Goal: Task Accomplishment & Management: Use online tool/utility

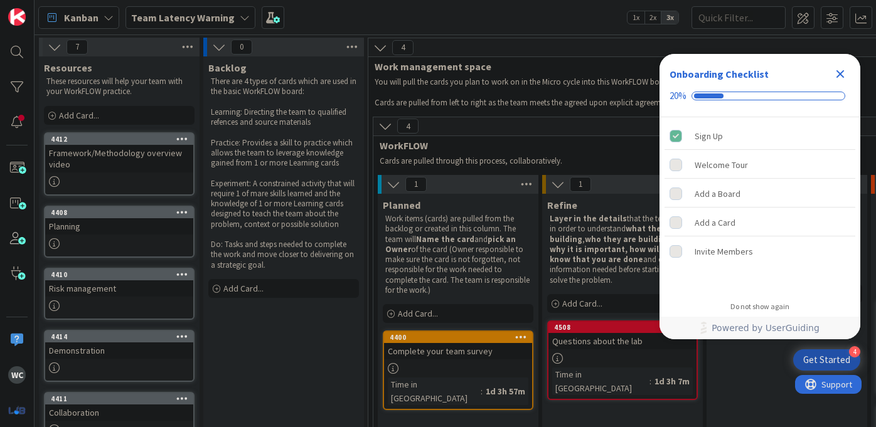
click at [169, 13] on b "Team Latency Warning" at bounding box center [183, 17] width 104 height 13
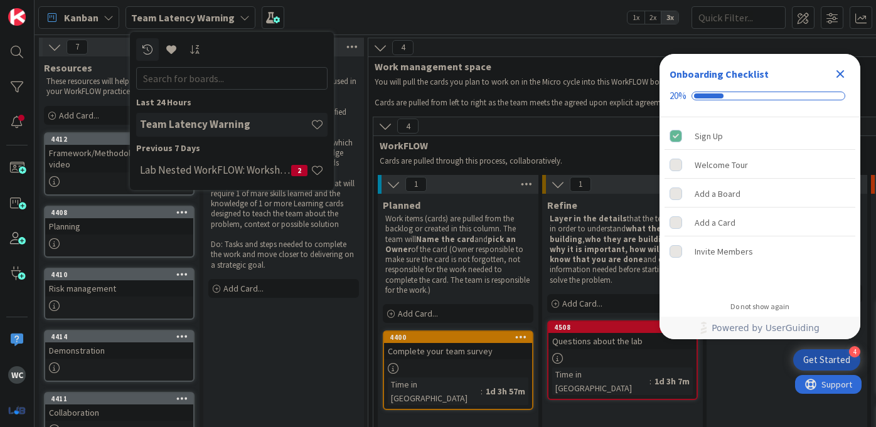
click at [79, 16] on span "Kanban" at bounding box center [81, 17] width 35 height 15
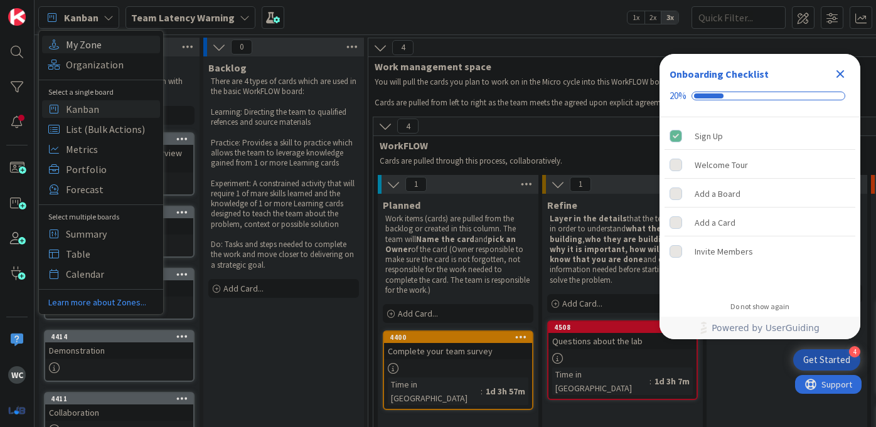
click at [97, 50] on span "My Zone" at bounding box center [111, 44] width 90 height 19
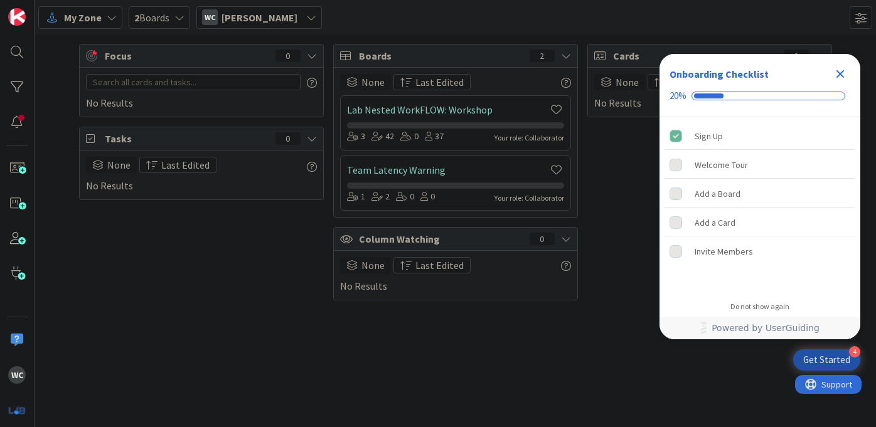
click at [837, 75] on icon "Close Checklist" at bounding box center [840, 74] width 15 height 15
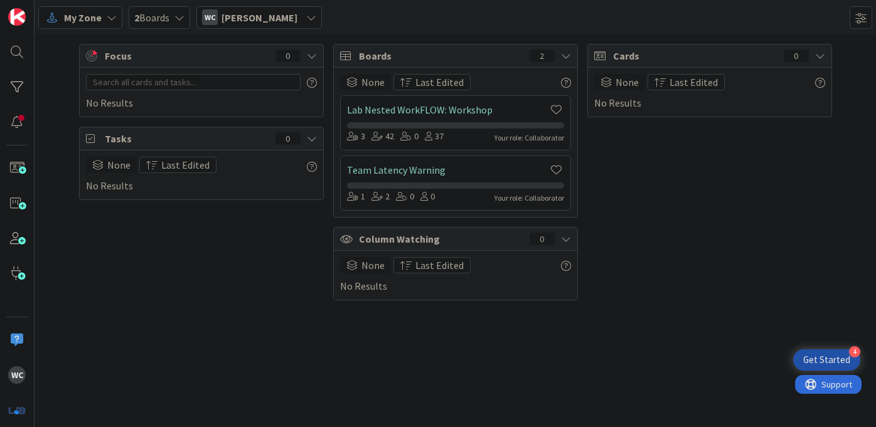
click at [172, 15] on div "2 Boards" at bounding box center [160, 17] width 62 height 23
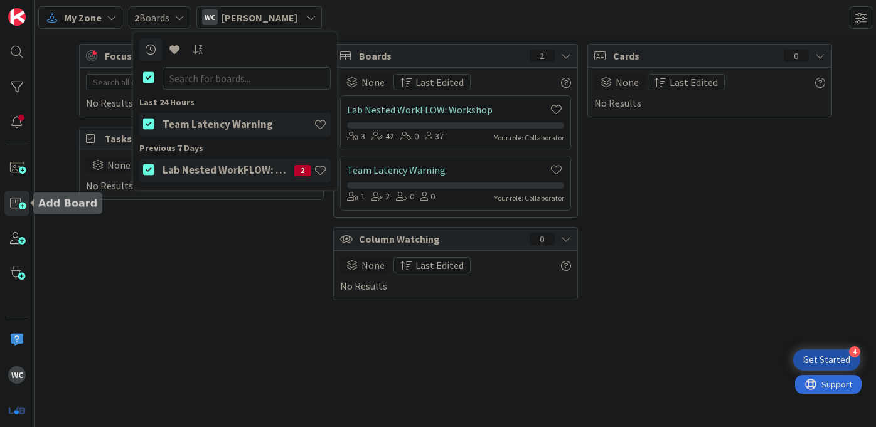
click at [19, 210] on span at bounding box center [16, 203] width 25 height 25
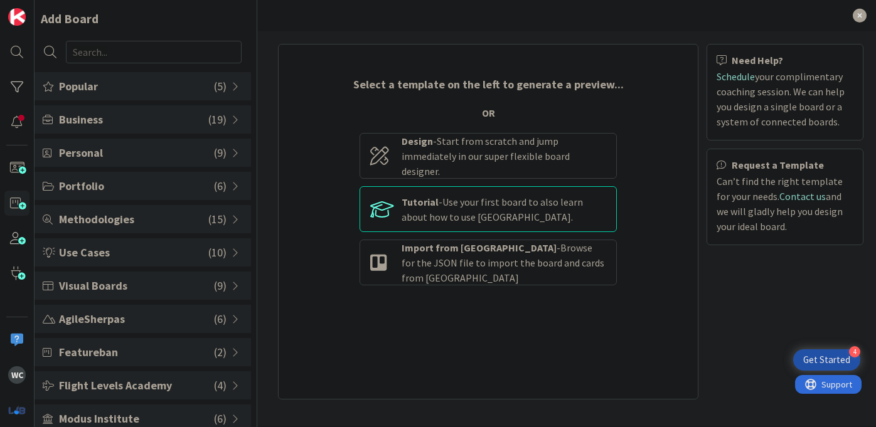
click at [439, 204] on div "Tutorial - Use your first board to also learn about how to use [GEOGRAPHIC_DATA…" at bounding box center [504, 210] width 205 height 30
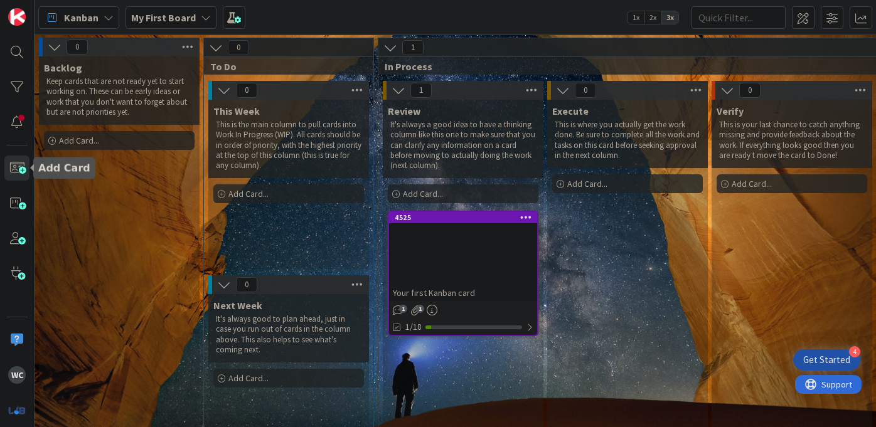
click at [24, 169] on span at bounding box center [16, 168] width 25 height 25
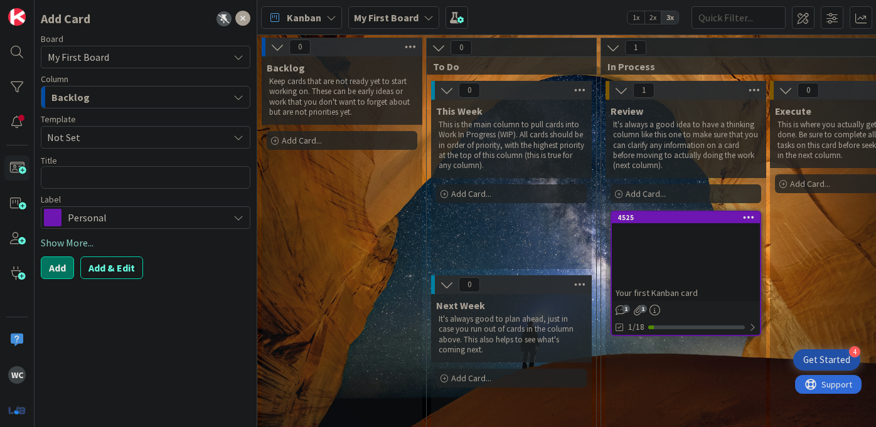
click at [136, 95] on div "Backlog" at bounding box center [138, 97] width 180 height 20
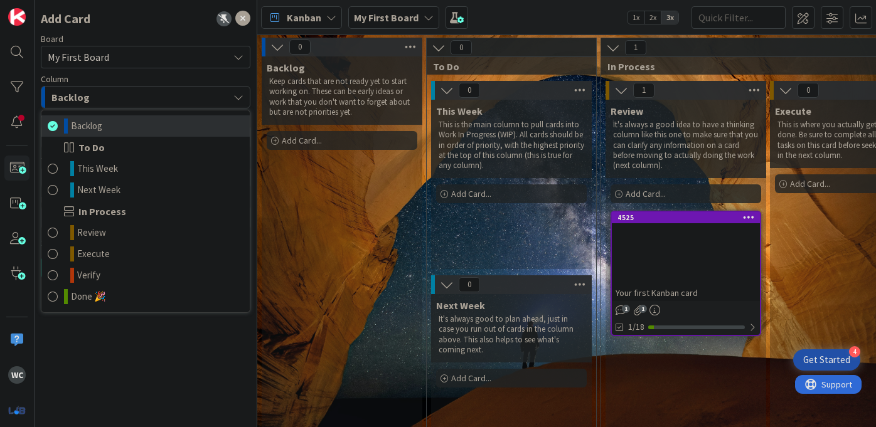
click at [102, 131] on span "Backlog" at bounding box center [86, 126] width 31 height 15
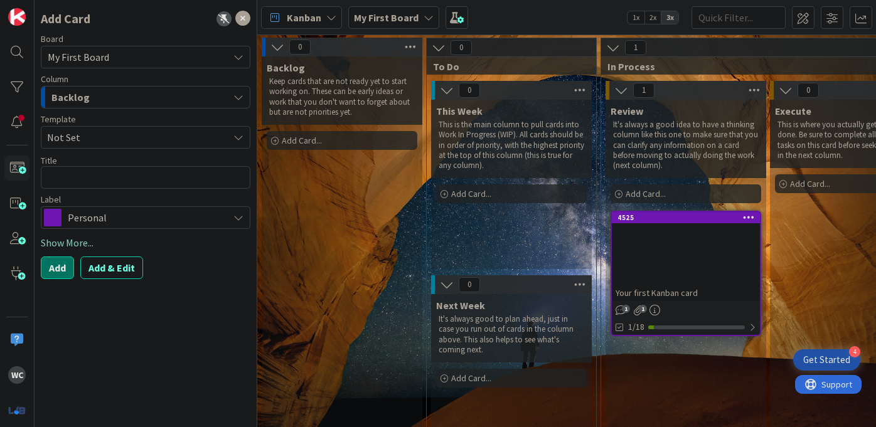
click at [328, 137] on div "Add Card..." at bounding box center [342, 140] width 151 height 19
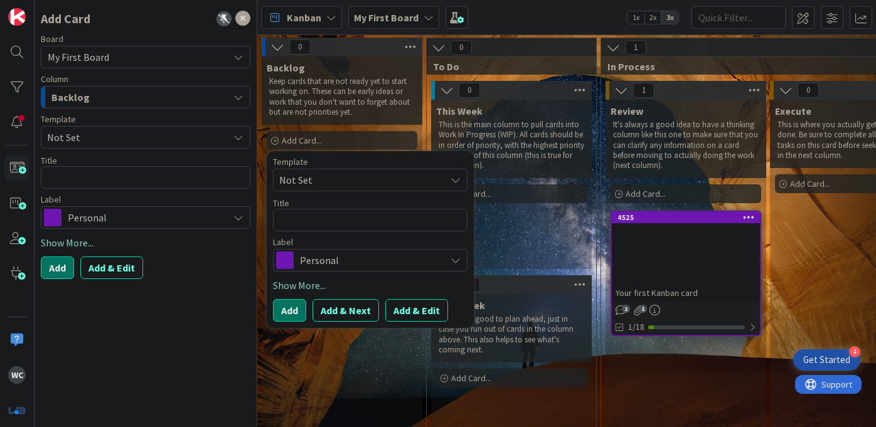
click at [287, 254] on span at bounding box center [285, 261] width 18 height 18
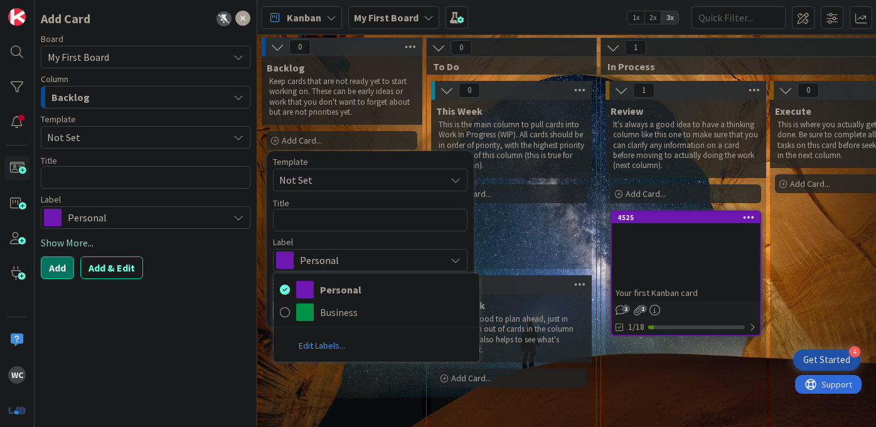
click at [395, 17] on b "My First Board" at bounding box center [386, 17] width 65 height 13
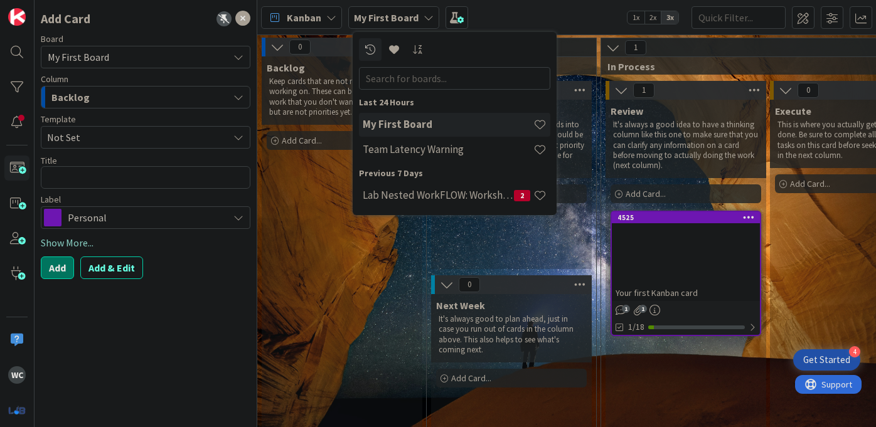
click at [395, 17] on b "My First Board" at bounding box center [386, 17] width 65 height 13
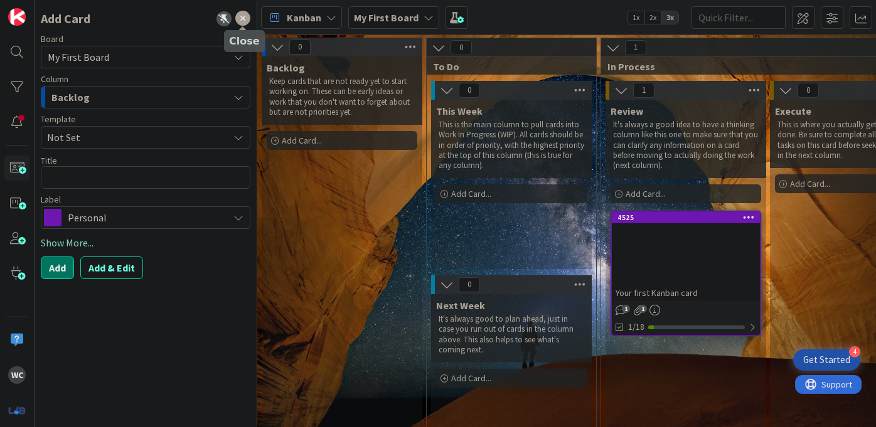
click at [245, 21] on icon at bounding box center [242, 18] width 15 height 15
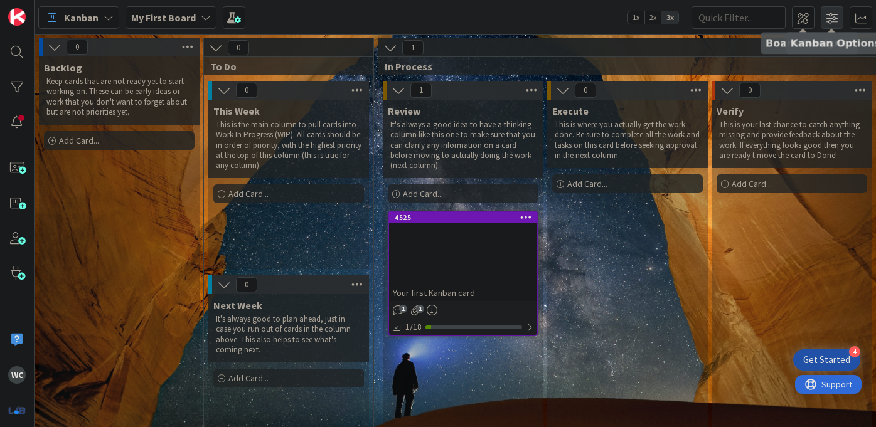
click at [834, 16] on span at bounding box center [832, 17] width 23 height 23
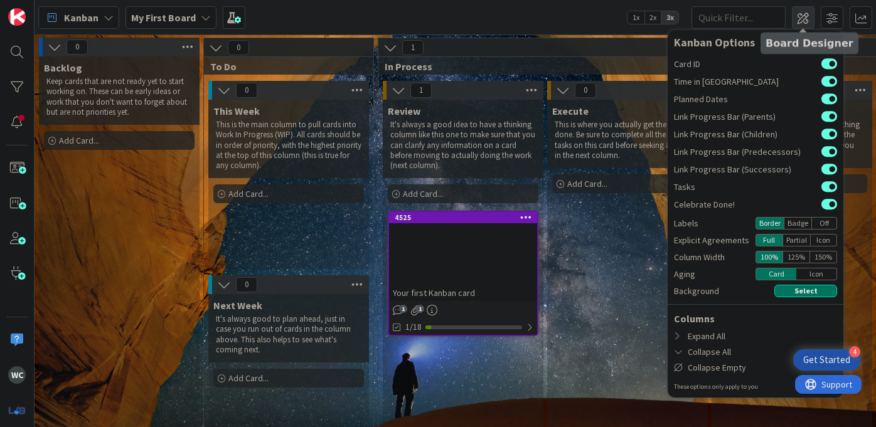
click at [801, 21] on span at bounding box center [803, 17] width 23 height 23
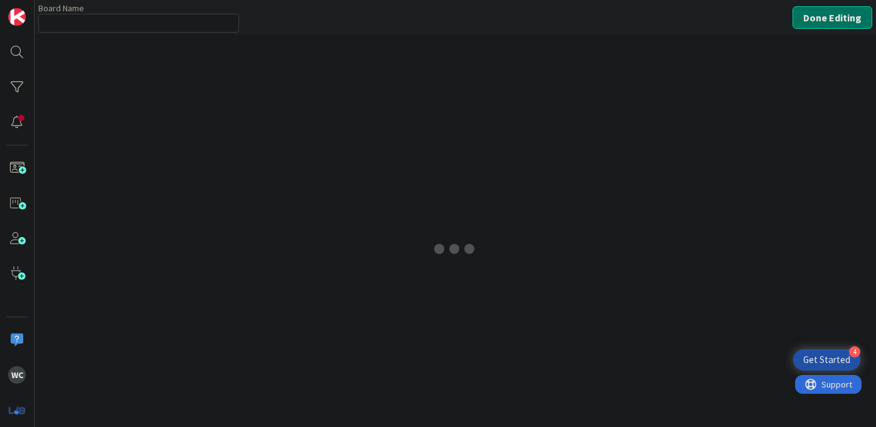
type input "My First Board"
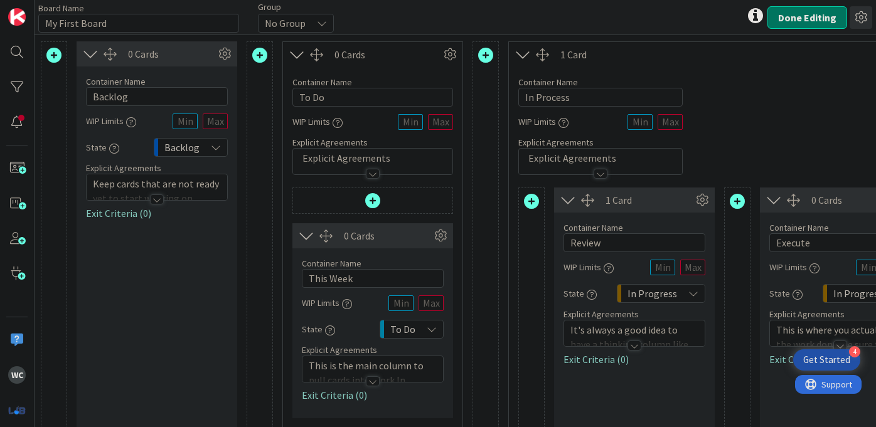
click at [863, 19] on icon at bounding box center [861, 17] width 23 height 23
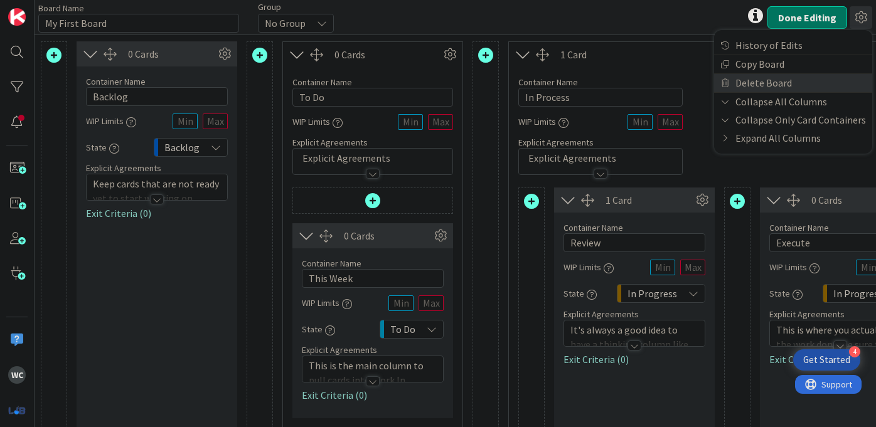
click at [786, 88] on link "Delete Board" at bounding box center [793, 83] width 158 height 18
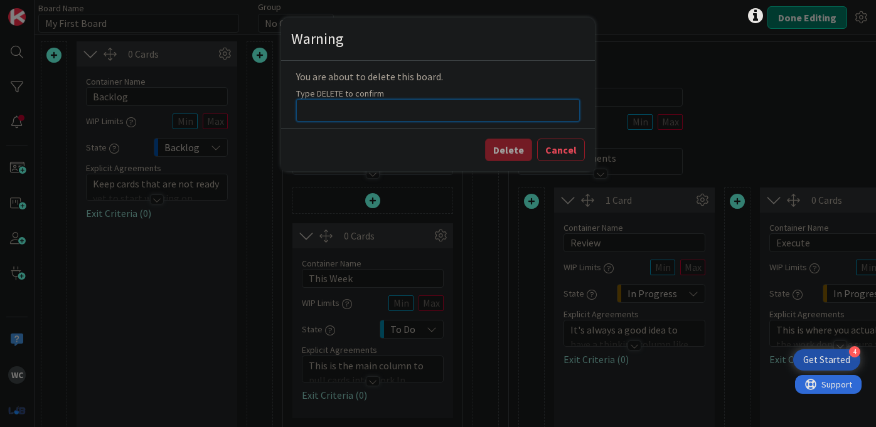
click at [459, 110] on input at bounding box center [438, 110] width 284 height 23
type input "DELETE"
click at [506, 160] on button "Delete" at bounding box center [508, 150] width 47 height 23
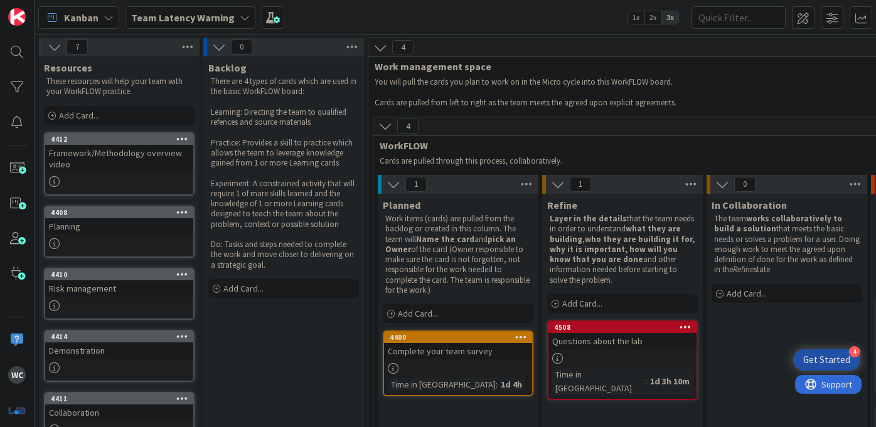
click at [100, 26] on div "Kanban" at bounding box center [78, 17] width 81 height 23
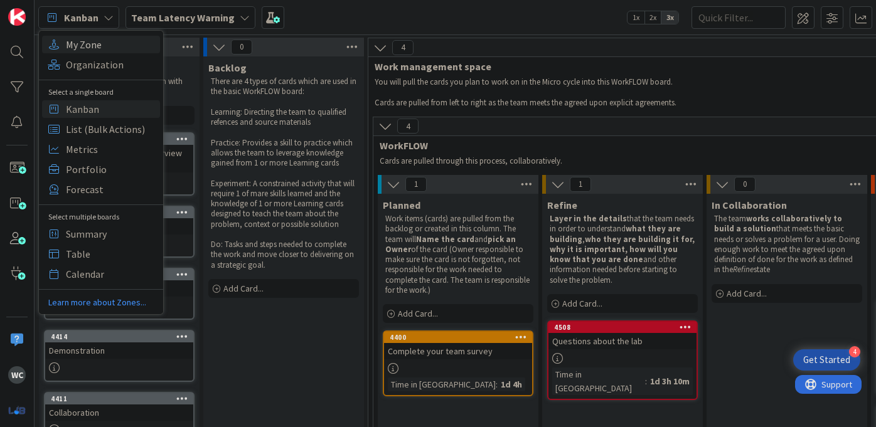
click at [112, 41] on span "My Zone" at bounding box center [111, 44] width 90 height 19
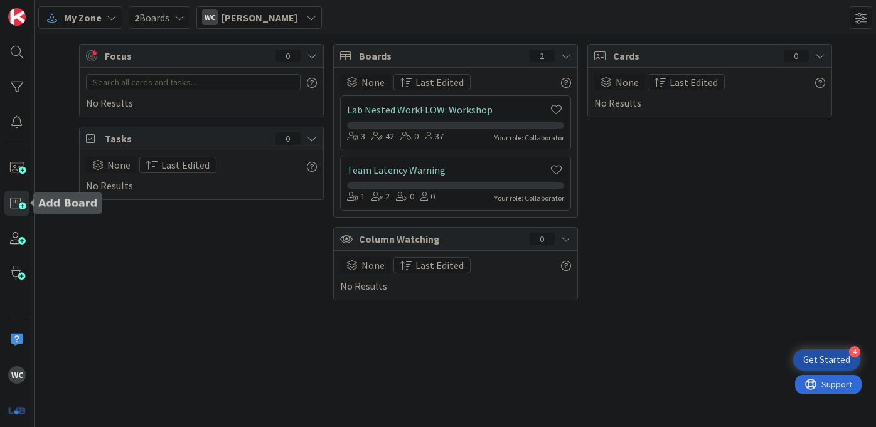
click at [14, 196] on span at bounding box center [16, 203] width 25 height 25
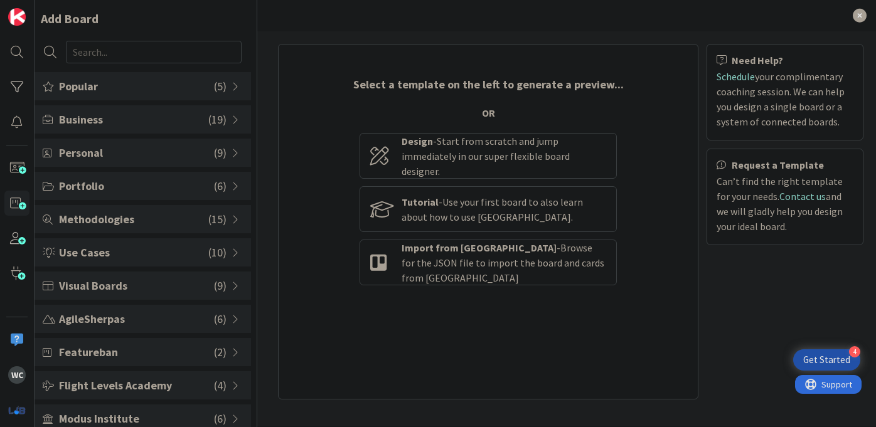
click at [124, 149] on span "Personal" at bounding box center [136, 152] width 155 height 17
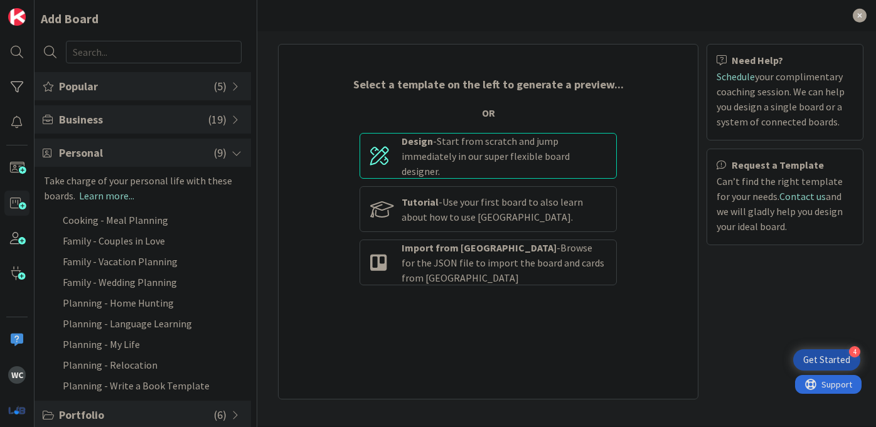
click at [505, 164] on div "Design - Start from scratch and jump immediately in our super flexible board de…" at bounding box center [504, 156] width 205 height 45
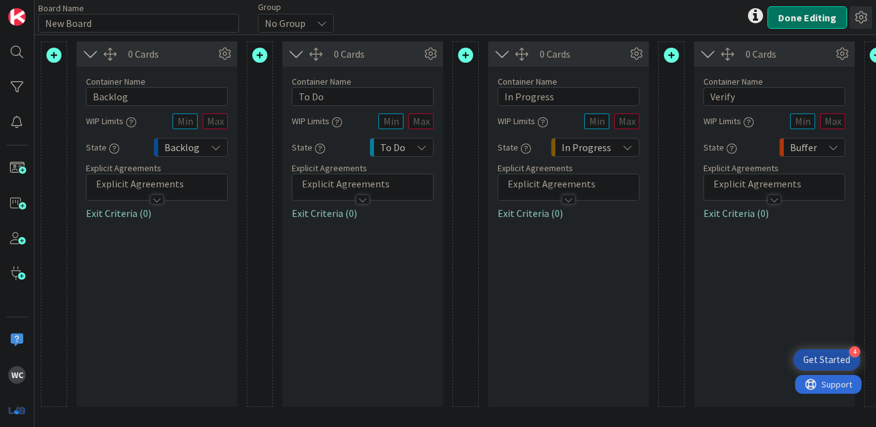
click at [862, 18] on icon at bounding box center [861, 17] width 23 height 23
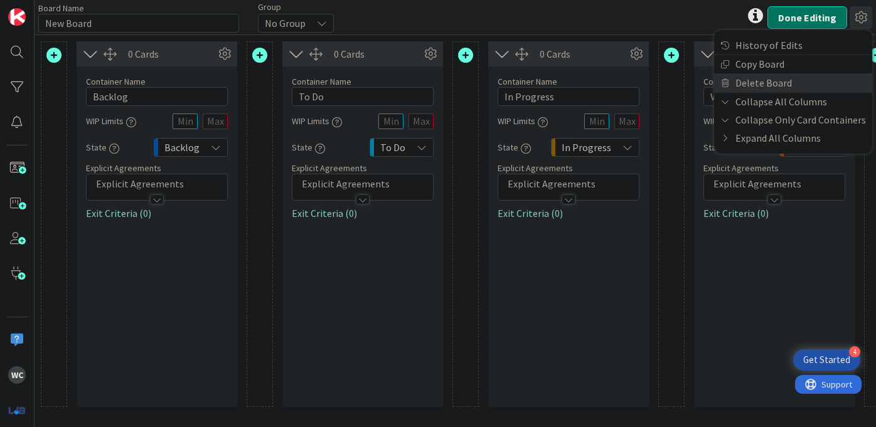
click at [781, 78] on link "Delete Board" at bounding box center [793, 83] width 158 height 18
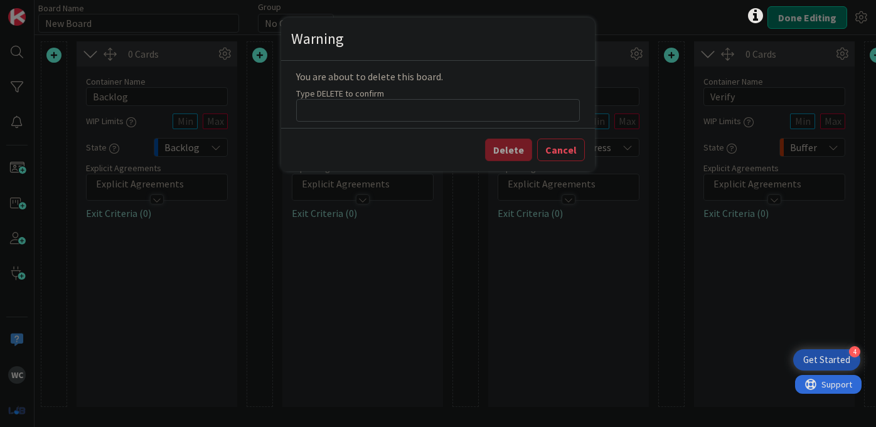
click at [502, 122] on div "You are about to delete this board. Type DELETE to confirm" at bounding box center [438, 94] width 314 height 67
click at [500, 122] on div "You are about to delete this board. Type DELETE to confirm" at bounding box center [438, 94] width 314 height 67
click at [486, 106] on input at bounding box center [438, 110] width 284 height 23
type input "DELETE"
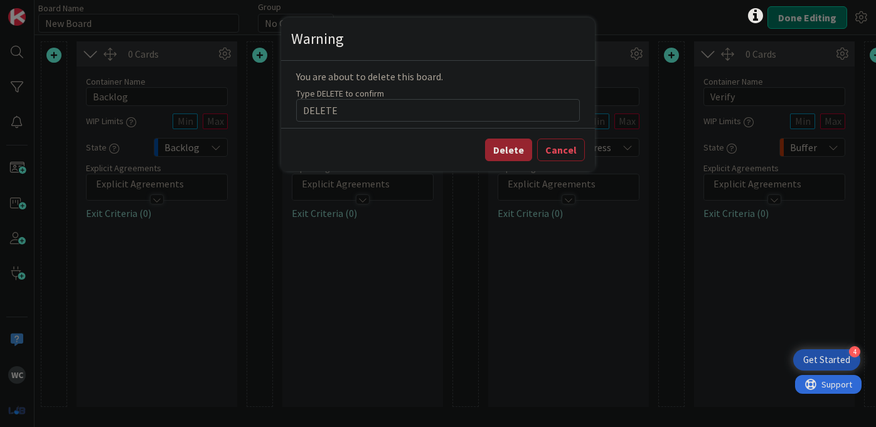
click at [525, 153] on button "Delete" at bounding box center [508, 150] width 47 height 23
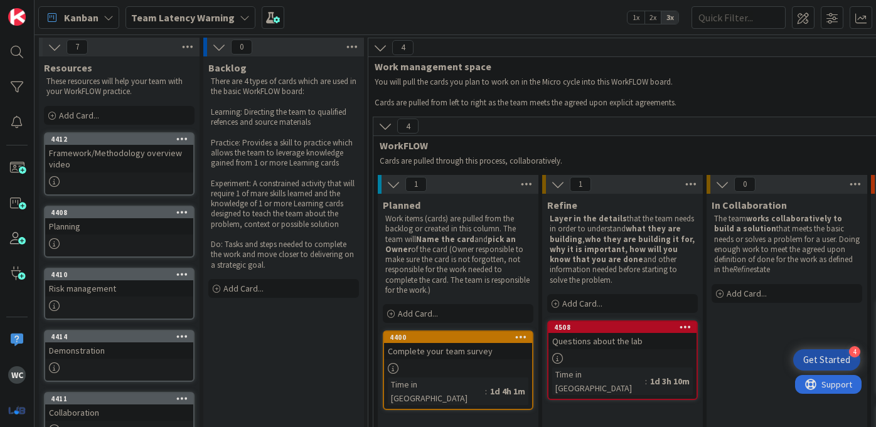
click at [104, 17] on icon at bounding box center [109, 18] width 10 height 10
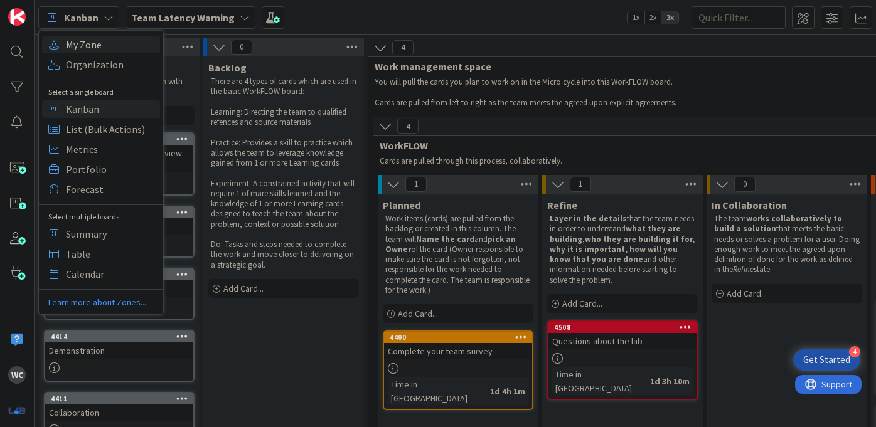
click at [100, 49] on span "My Zone" at bounding box center [111, 44] width 90 height 19
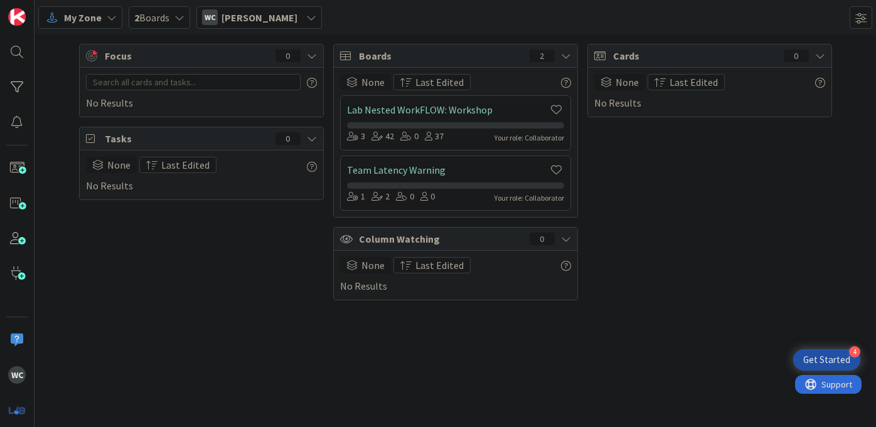
click at [483, 22] on div "My Zone 2 Boards WC [PERSON_NAME]" at bounding box center [456, 17] width 842 height 35
click at [102, 23] on div "My Zone" at bounding box center [80, 17] width 84 height 23
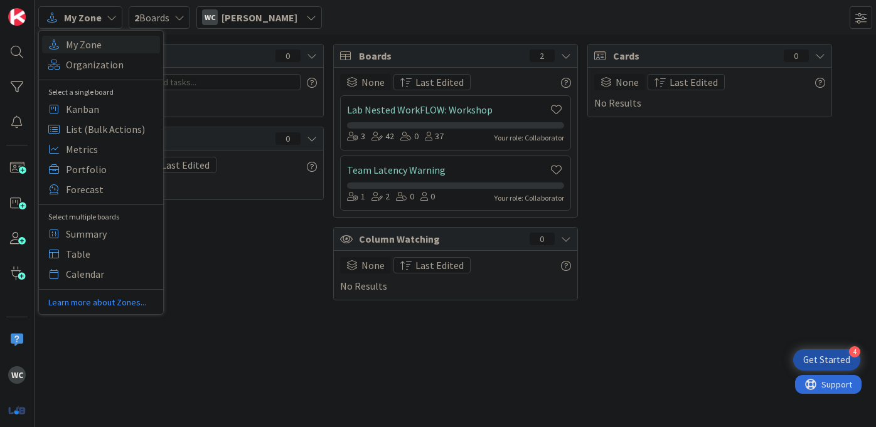
click at [166, 21] on span "2 Boards" at bounding box center [151, 17] width 35 height 15
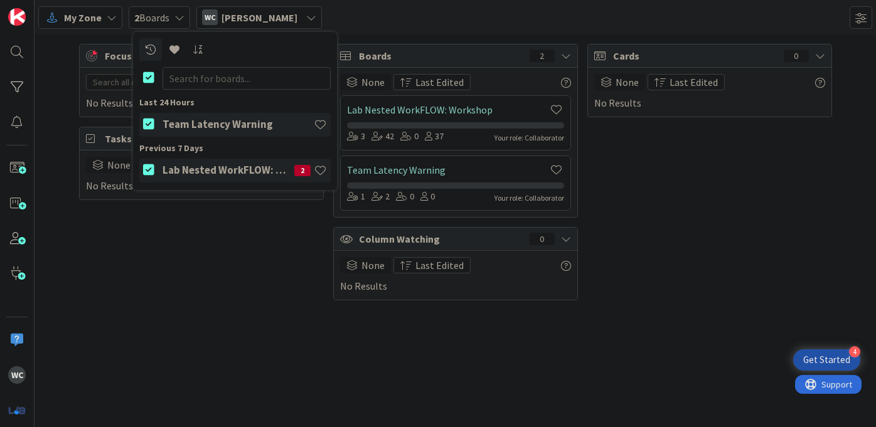
click at [102, 20] on div "My Zone" at bounding box center [80, 17] width 84 height 23
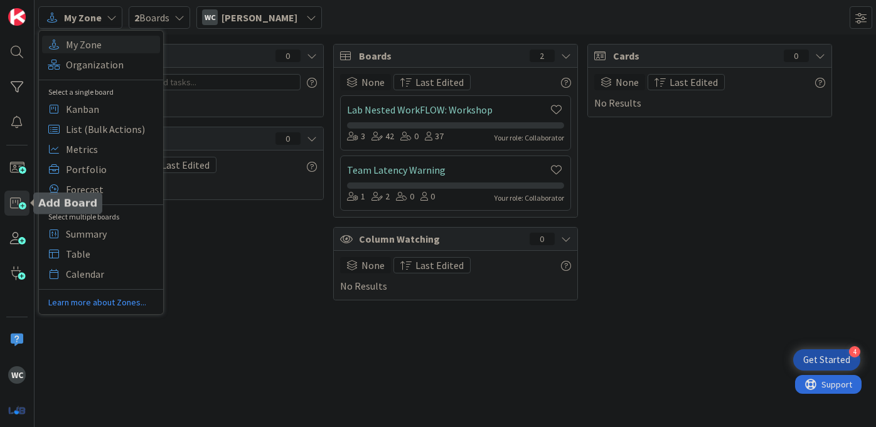
click at [12, 198] on span at bounding box center [16, 203] width 25 height 25
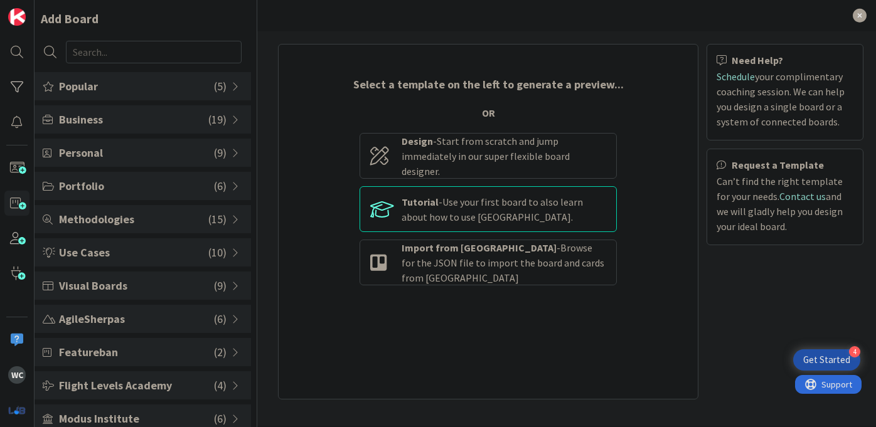
click at [458, 207] on div "Tutorial - Use your first board to also learn about how to use [GEOGRAPHIC_DATA…" at bounding box center [504, 210] width 205 height 30
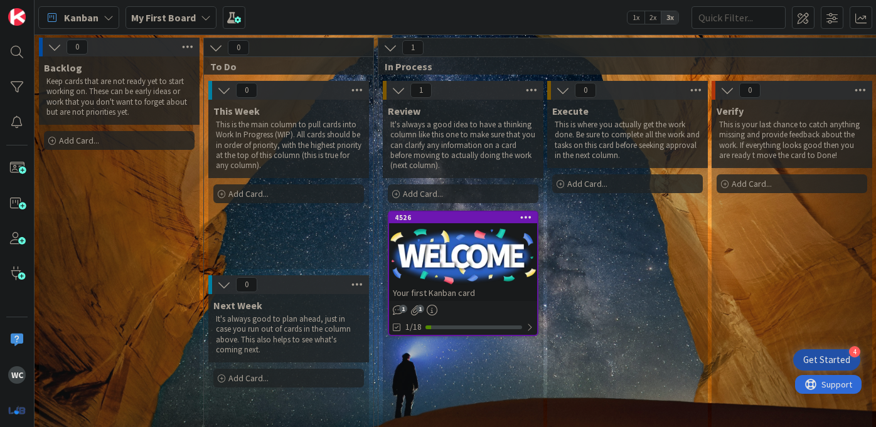
scroll to position [50, 0]
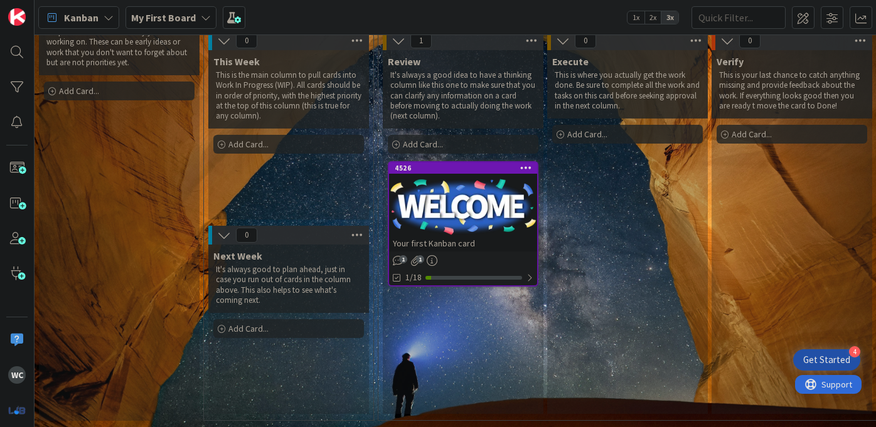
click at [416, 257] on icon "1" at bounding box center [415, 260] width 11 height 11
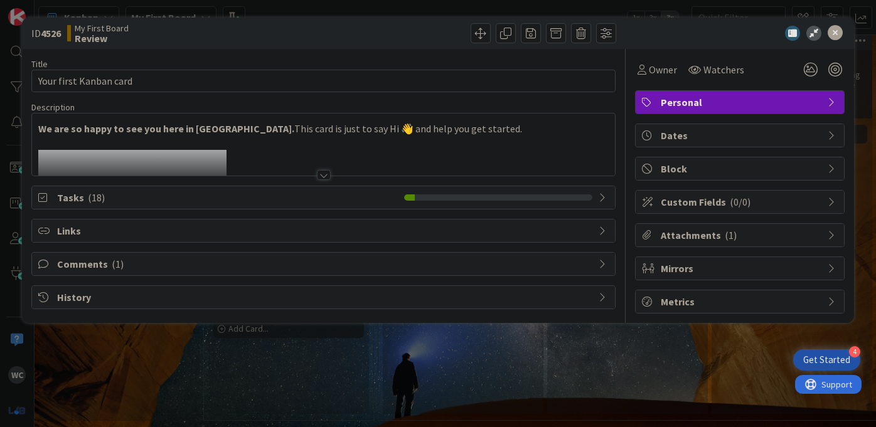
click at [321, 171] on div at bounding box center [324, 175] width 14 height 10
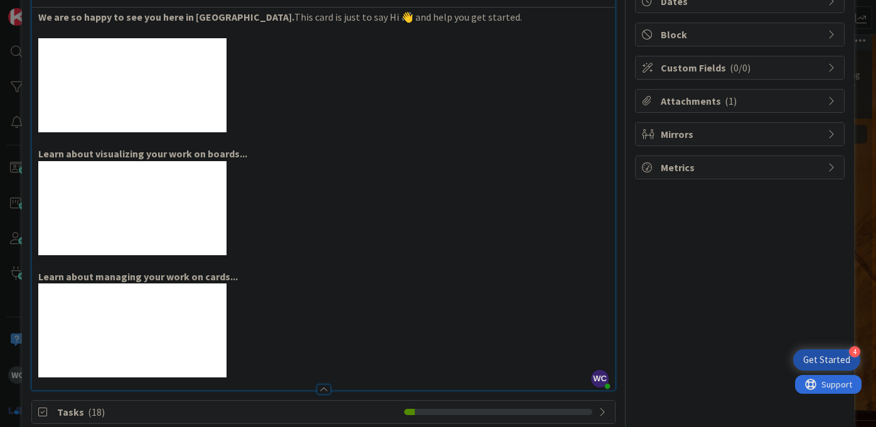
scroll to position [139, 0]
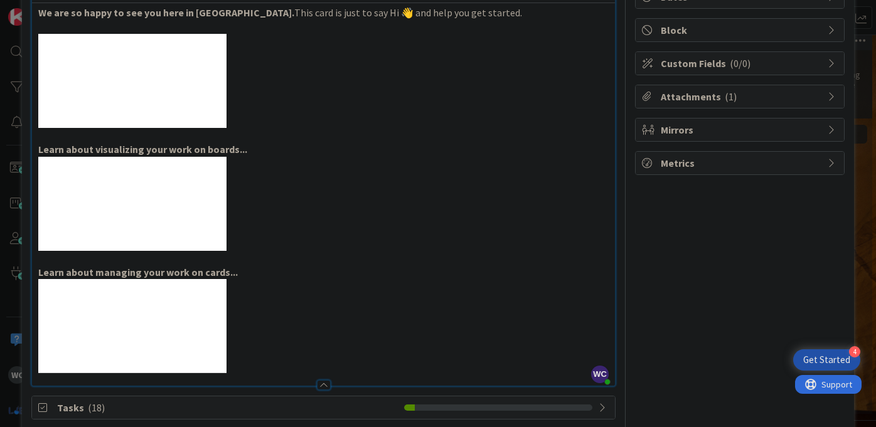
click at [322, 387] on div at bounding box center [324, 385] width 14 height 10
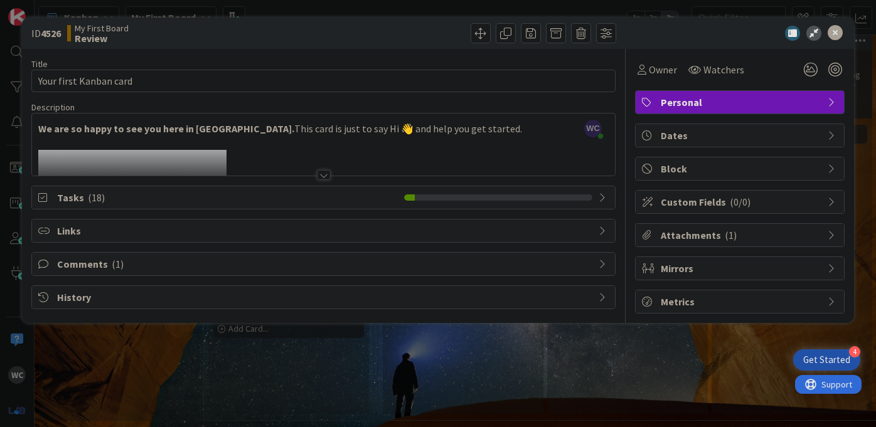
scroll to position [0, 0]
click at [838, 34] on icon at bounding box center [835, 33] width 15 height 15
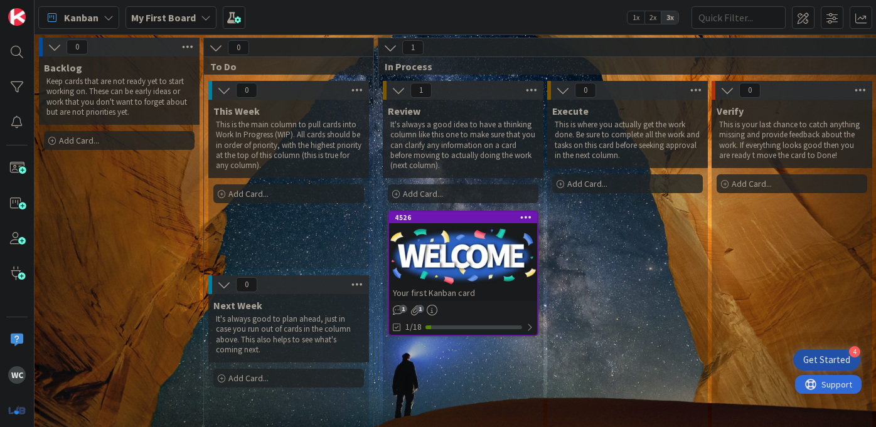
click at [186, 13] on b "My First Board" at bounding box center [163, 17] width 65 height 13
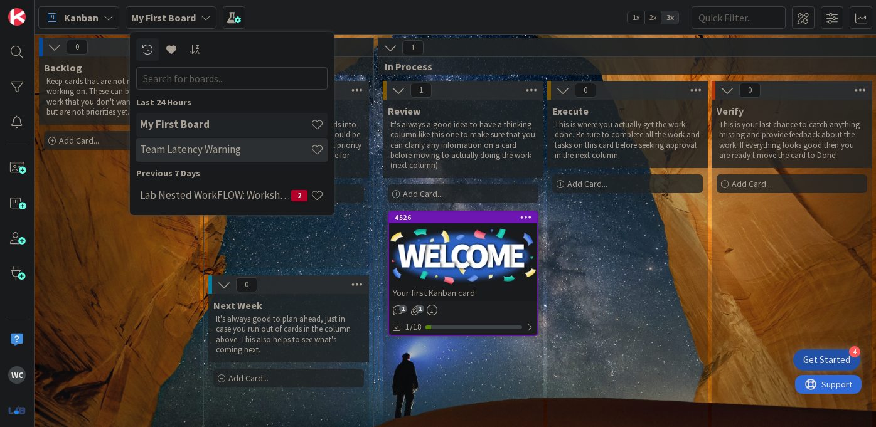
click at [183, 158] on div "Team Latency Warning" at bounding box center [231, 150] width 191 height 24
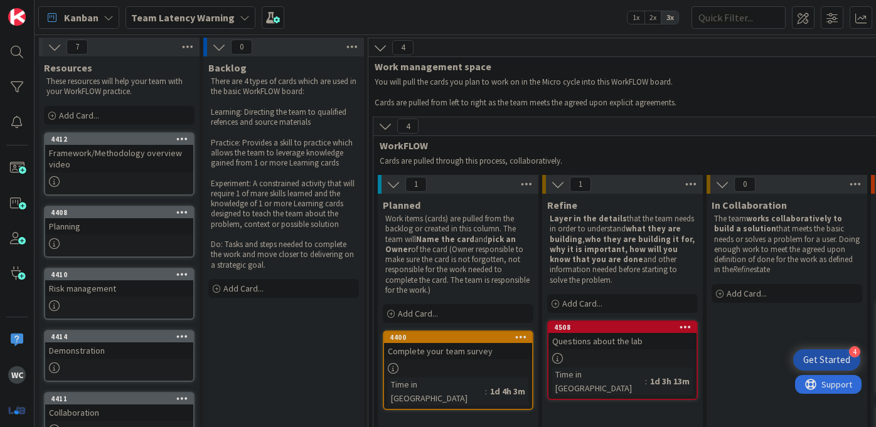
click at [206, 27] on div "Team Latency Warning" at bounding box center [191, 17] width 130 height 23
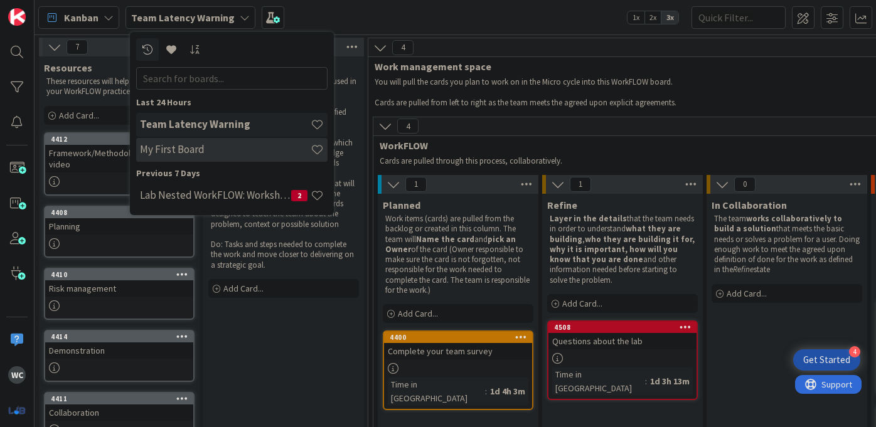
click at [206, 153] on h4 "My First Board" at bounding box center [225, 149] width 171 height 13
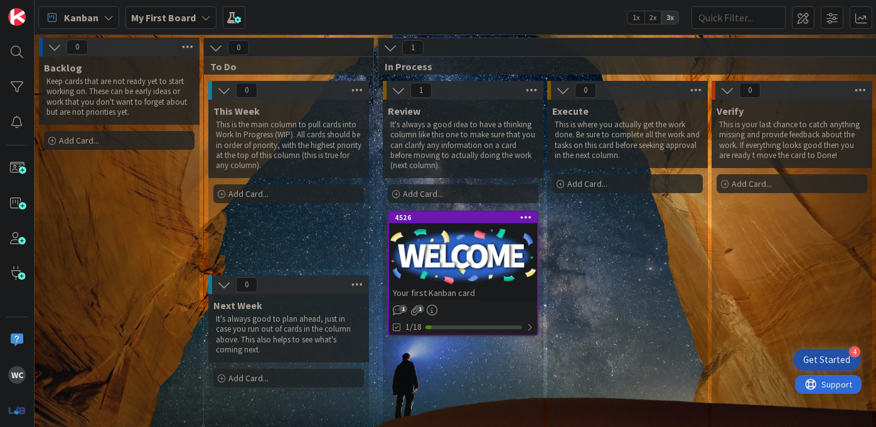
click at [281, 194] on div "Add Card..." at bounding box center [288, 194] width 151 height 19
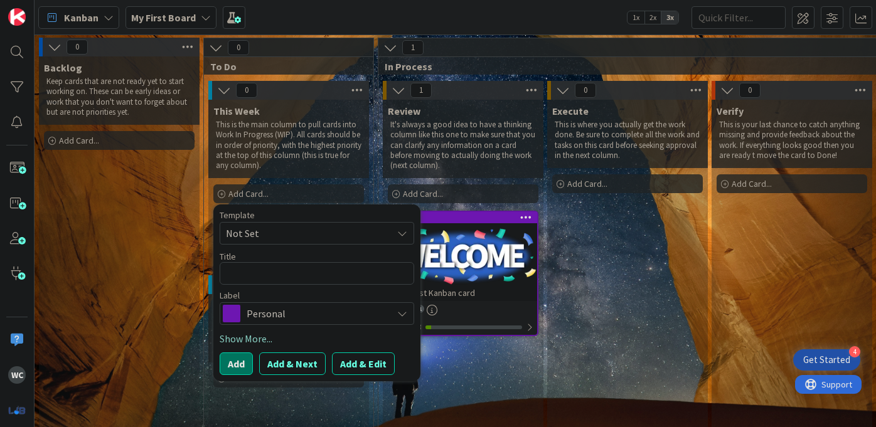
click at [300, 275] on textarea at bounding box center [317, 273] width 195 height 23
click at [288, 314] on span "Personal" at bounding box center [316, 314] width 139 height 18
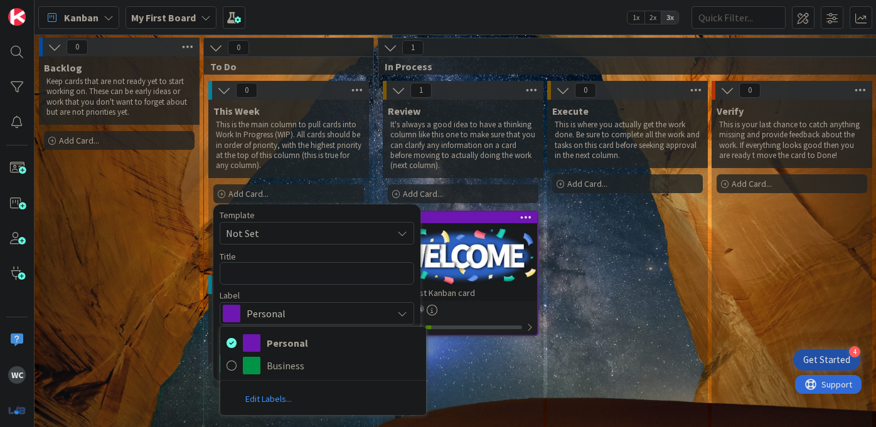
click at [270, 398] on link "Edit Labels..." at bounding box center [268, 399] width 97 height 23
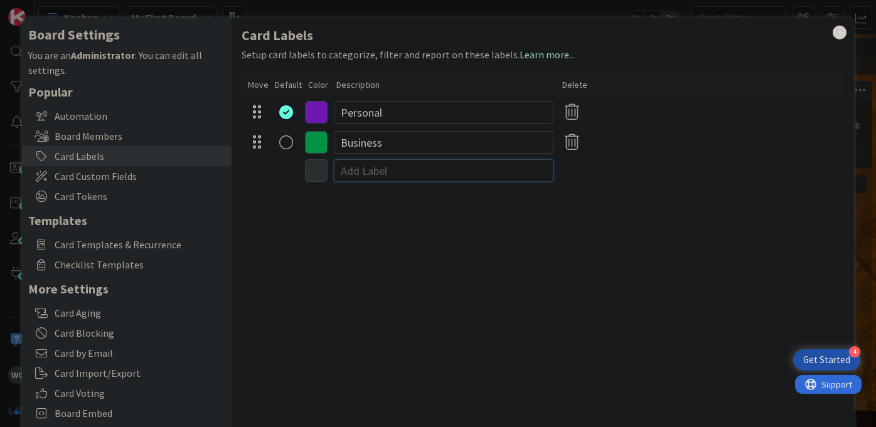
click at [375, 171] on input at bounding box center [444, 170] width 220 height 23
click at [840, 31] on icon at bounding box center [840, 33] width 16 height 18
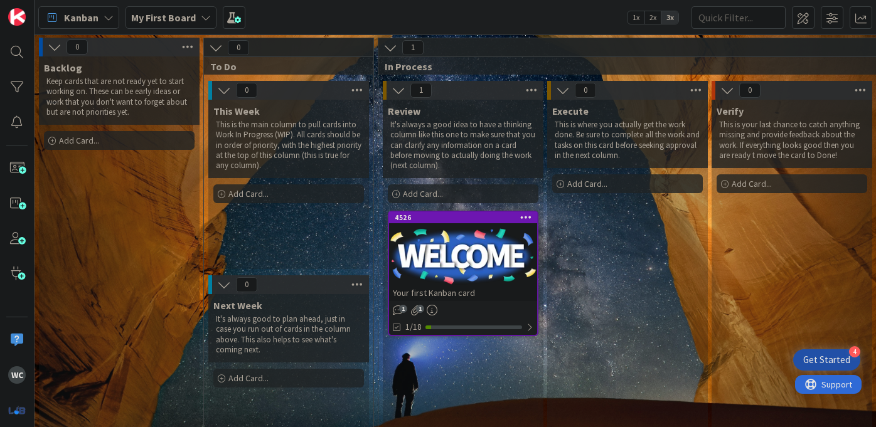
click at [326, 196] on div "Add Card..." at bounding box center [288, 194] width 151 height 19
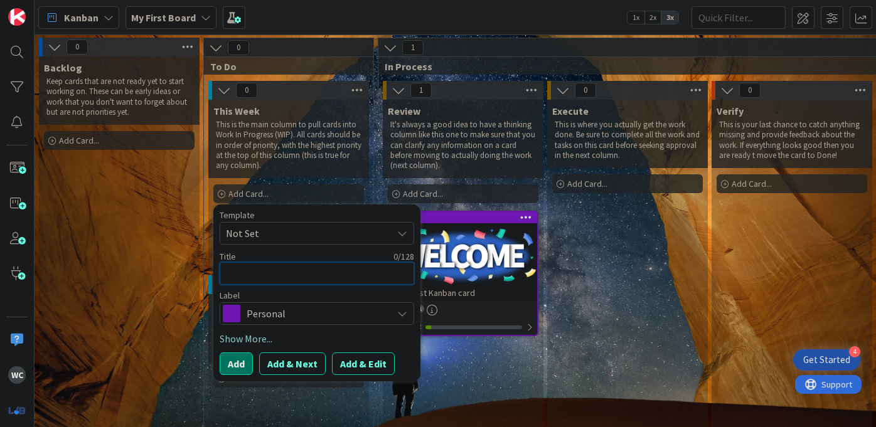
type textarea "x"
type textarea "B"
type textarea "x"
type textarea "Be"
type textarea "x"
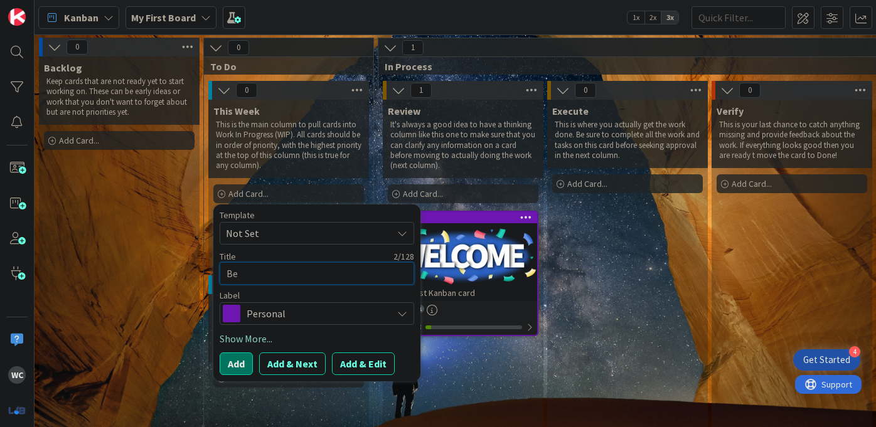
type textarea "Bes"
type textarea "x"
type textarea "Best"
type textarea "x"
type textarea "Best B"
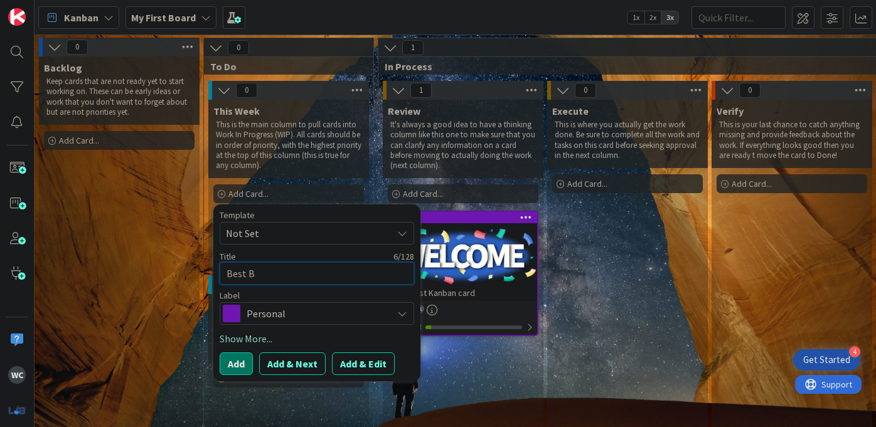
type textarea "x"
type textarea "Best Bu"
type textarea "x"
type textarea "Best Buy"
type textarea "x"
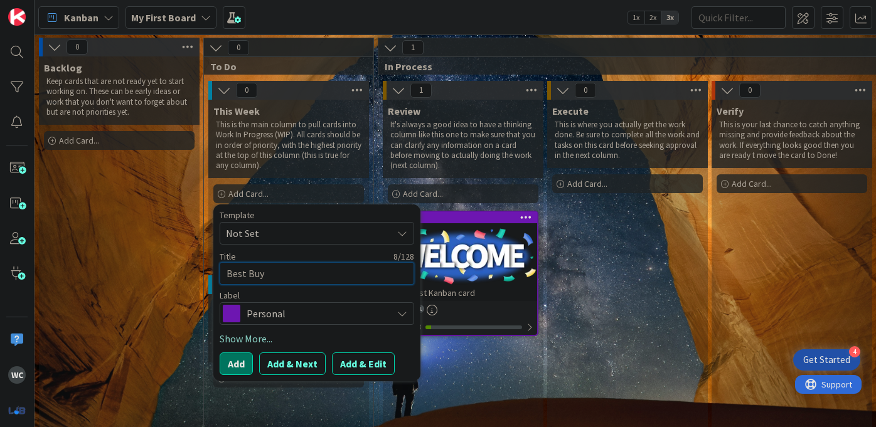
type textarea "Best Buy"
type textarea "x"
type textarea "Best Buy V"
type textarea "x"
type textarea "Best Buy Vi"
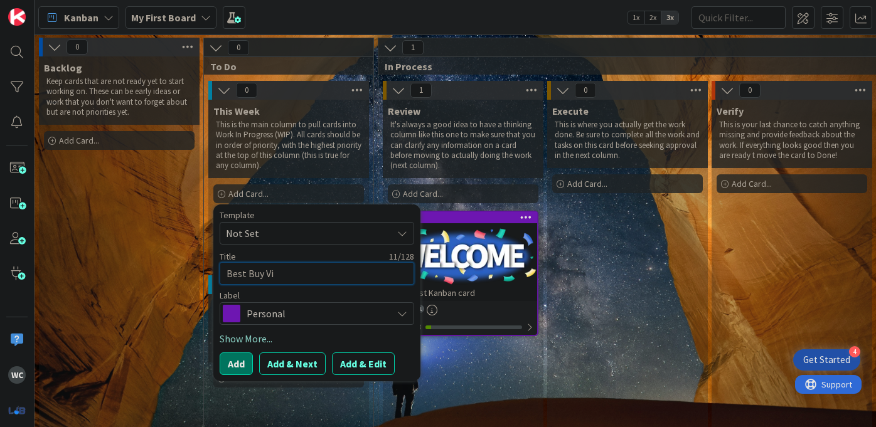
type textarea "x"
type textarea "Best Buy Vid"
type textarea "x"
type textarea "Best Buy Vide"
type textarea "x"
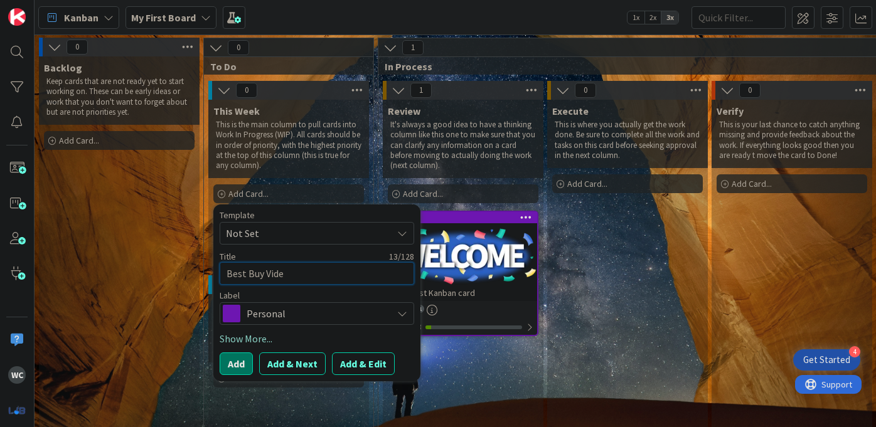
type textarea "Best Buy Video"
type textarea "x"
type textarea "Best Buy Video"
type textarea "x"
type textarea "Best Buy Video I"
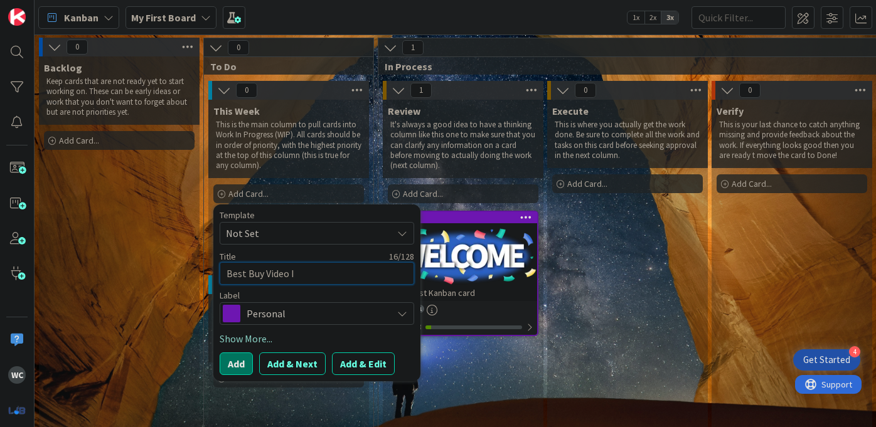
type textarea "x"
type textarea "Best Buy Video In"
type textarea "x"
type textarea "Best Buy Video Int"
type textarea "x"
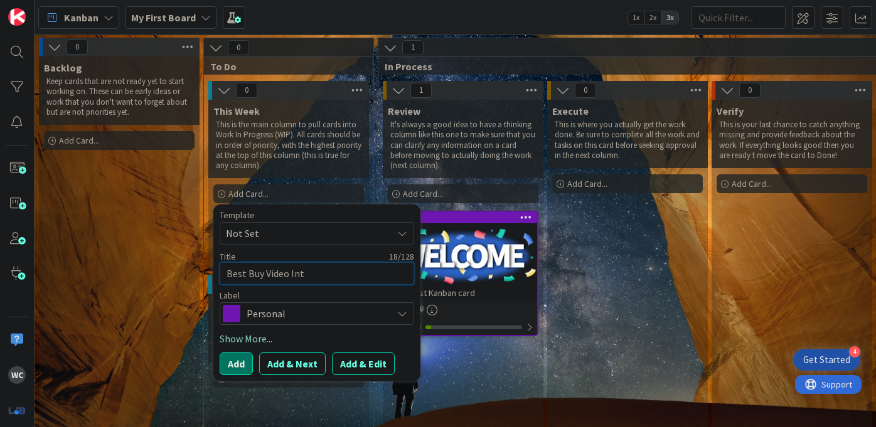
type textarea "Best Buy Video Inte"
type textarea "x"
type textarea "Best Buy Video Inter"
type textarea "x"
type textarea "Best Buy Video Interv"
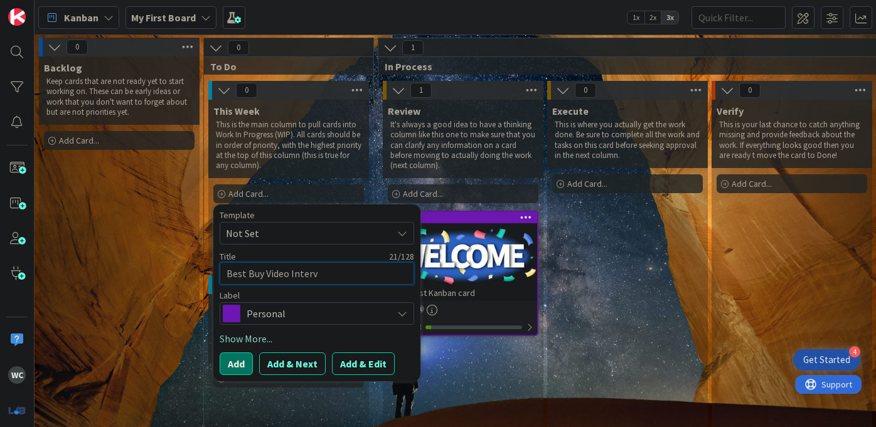
type textarea "x"
type textarea "Best Buy Video Intervi"
type textarea "x"
type textarea "Best Buy Video Intervie"
type textarea "x"
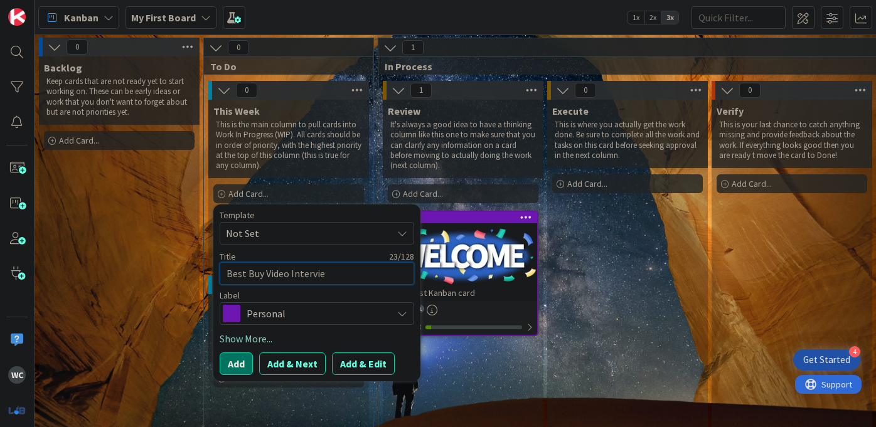
type textarea "Best Buy Video Interview"
type textarea "x"
type textarea "Best Buy Video Interview"
click at [254, 345] on link "Show More..." at bounding box center [317, 338] width 195 height 15
type textarea "x"
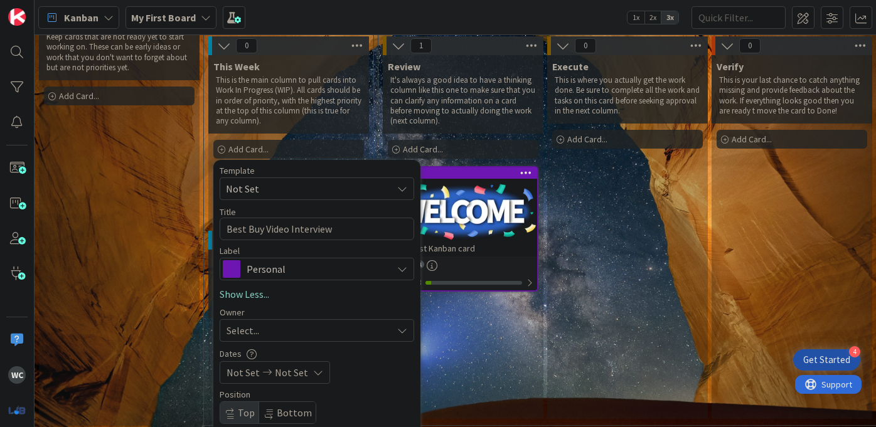
scroll to position [77, 0]
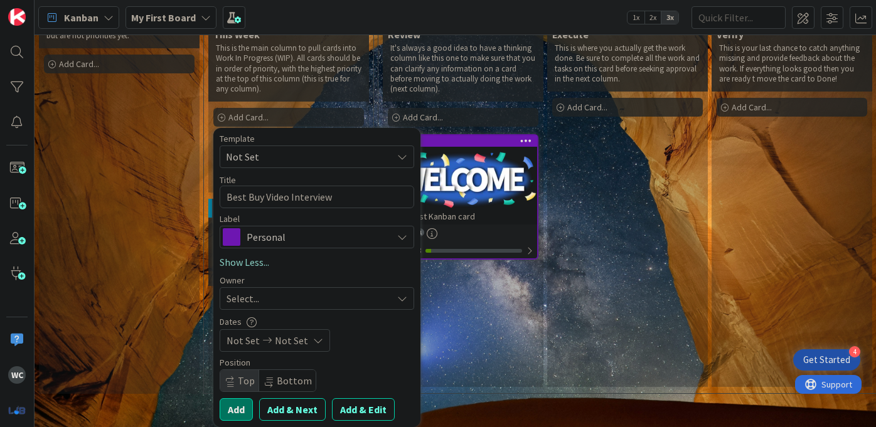
click at [260, 342] on icon at bounding box center [267, 340] width 15 height 9
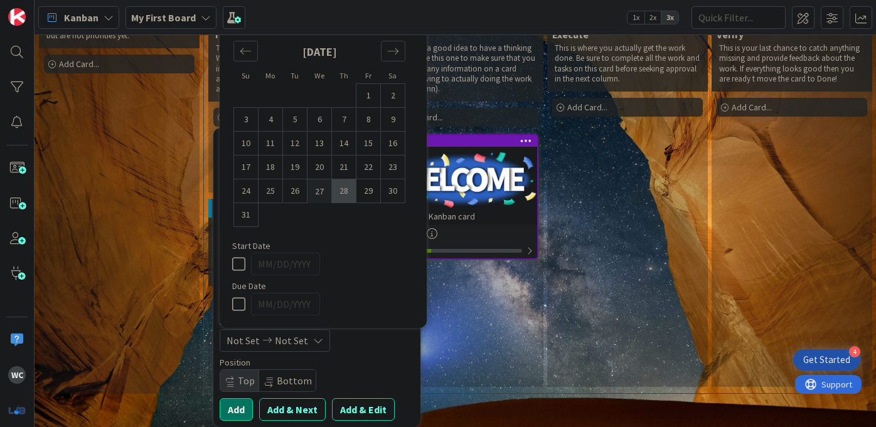
click at [324, 187] on td "27" at bounding box center [320, 191] width 24 height 24
type input "[DATE]"
type textarea "x"
click at [369, 195] on td "29" at bounding box center [368, 191] width 24 height 24
type input "[DATE]"
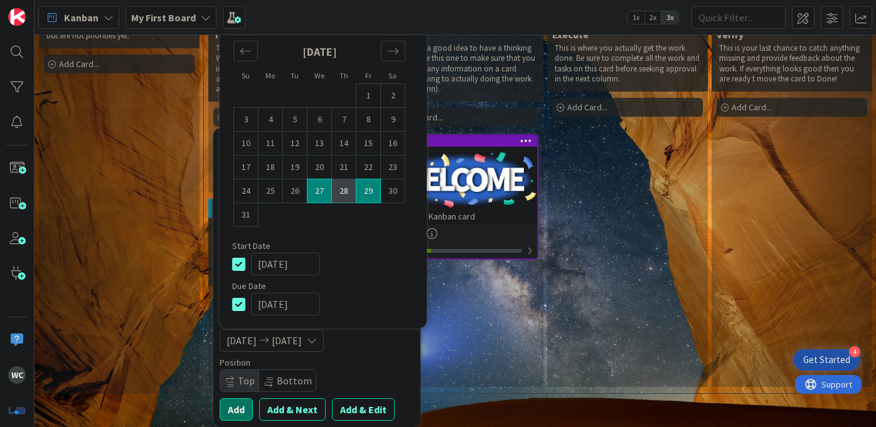
type textarea "x"
click at [230, 409] on button "Add" at bounding box center [236, 410] width 33 height 23
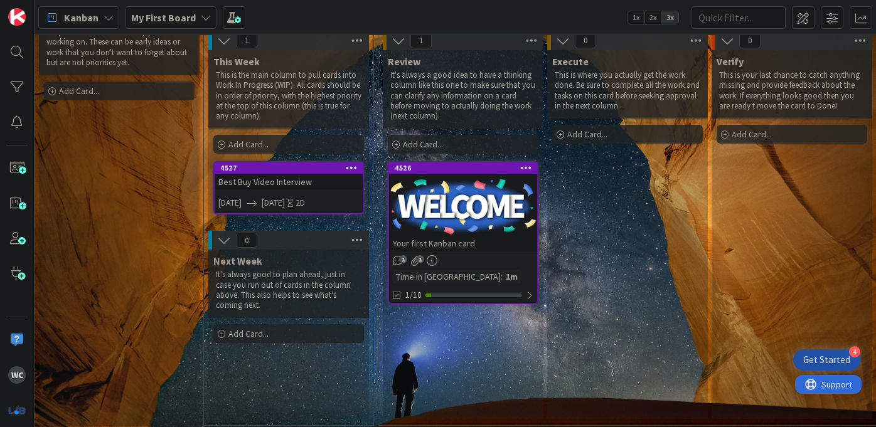
scroll to position [55, 0]
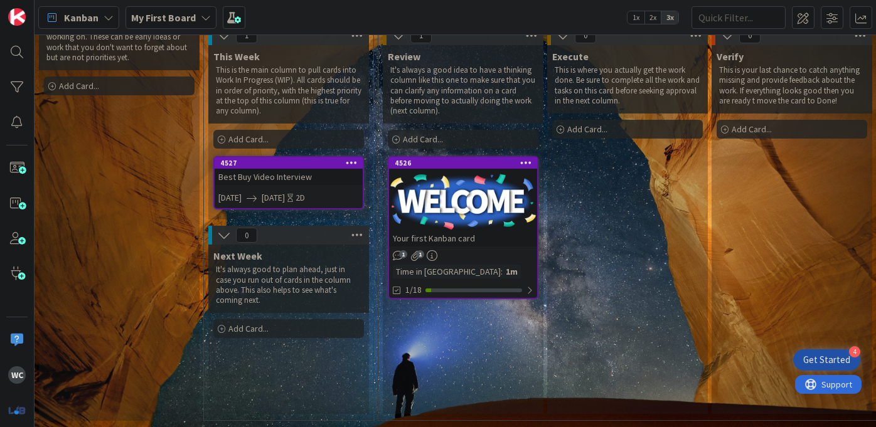
click at [305, 196] on div "2D" at bounding box center [300, 197] width 9 height 13
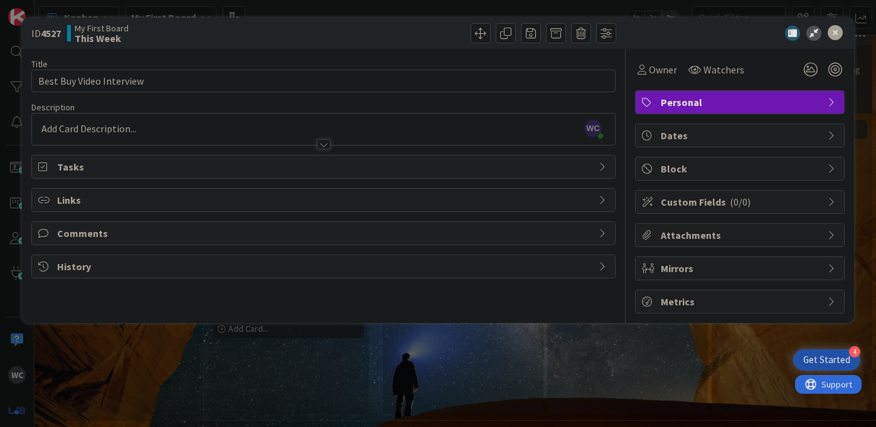
click at [210, 166] on span "Tasks" at bounding box center [324, 166] width 535 height 15
click at [96, 206] on button "Add Checklist" at bounding box center [82, 196] width 88 height 23
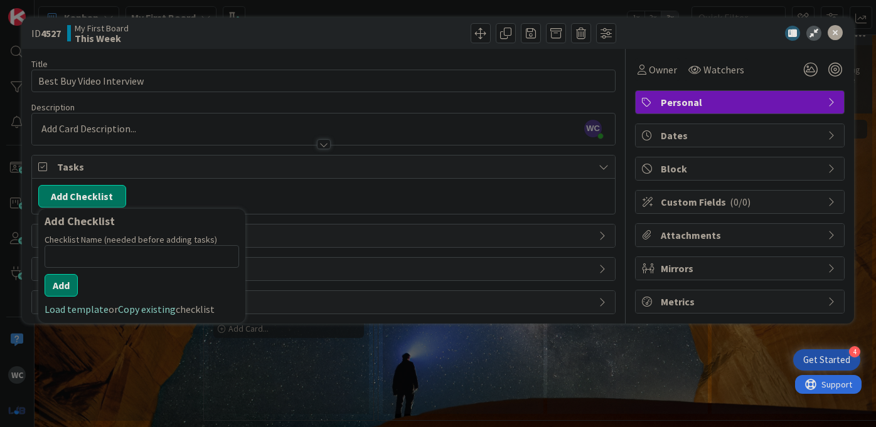
click at [129, 255] on input at bounding box center [142, 256] width 195 height 23
type input "do videoiternview iwth cluely"
click at [61, 287] on button "Add" at bounding box center [61, 285] width 33 height 23
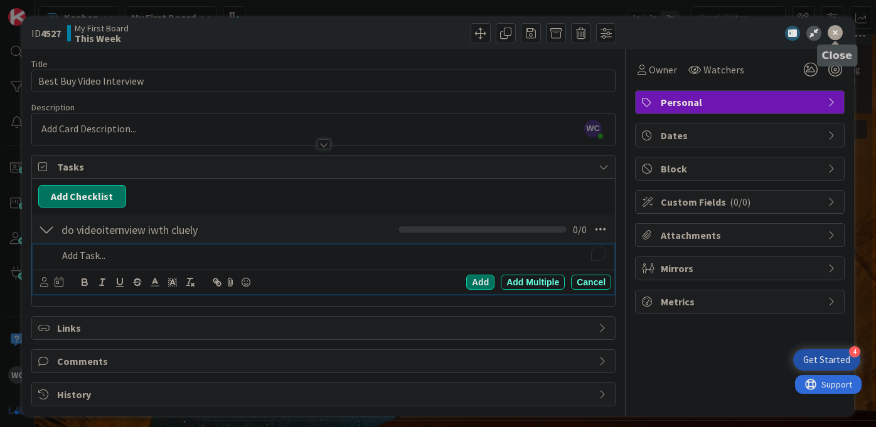
click at [837, 35] on icon at bounding box center [835, 33] width 15 height 15
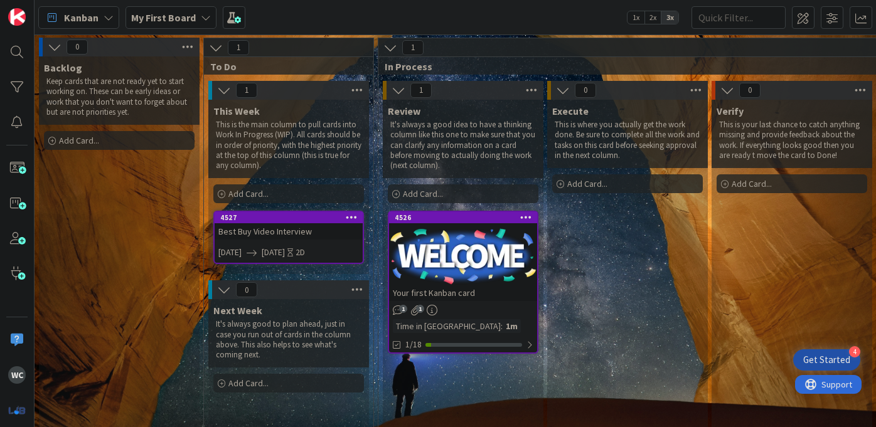
click at [96, 144] on span "Add Card..." at bounding box center [79, 140] width 40 height 11
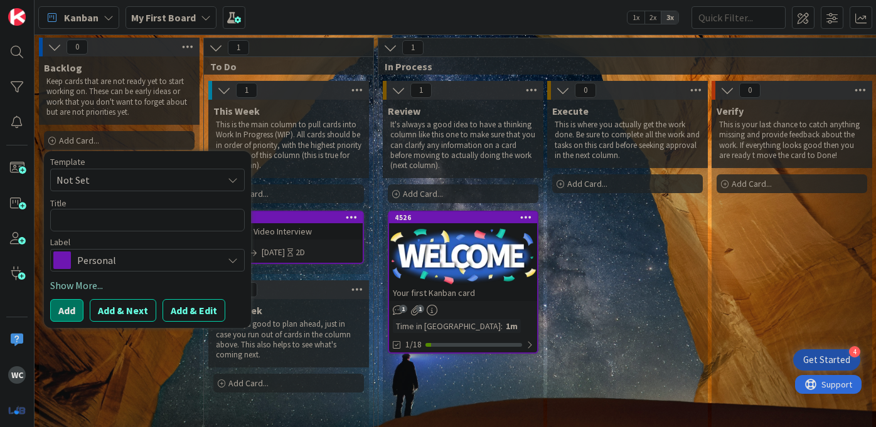
click at [109, 261] on span "Personal" at bounding box center [146, 261] width 139 height 18
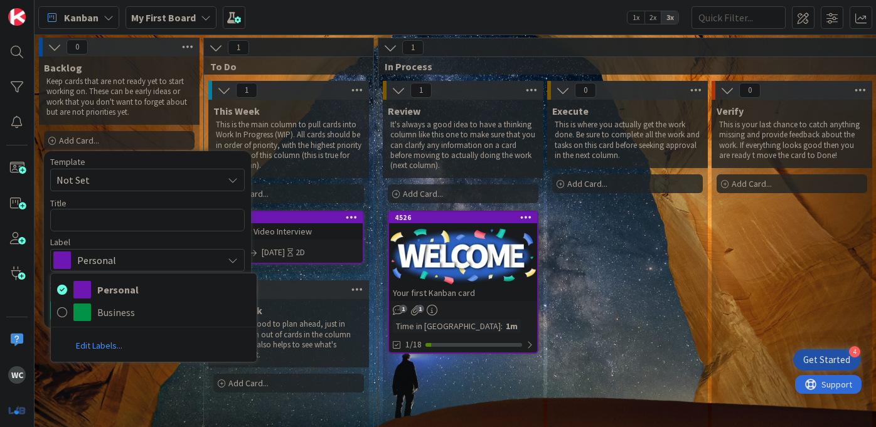
click at [116, 349] on link "Edit Labels..." at bounding box center [99, 346] width 97 height 23
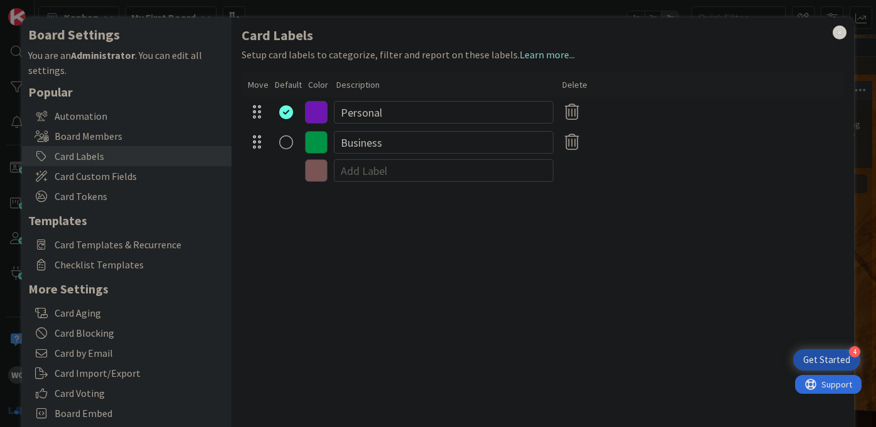
click at [316, 176] on icon at bounding box center [316, 170] width 23 height 23
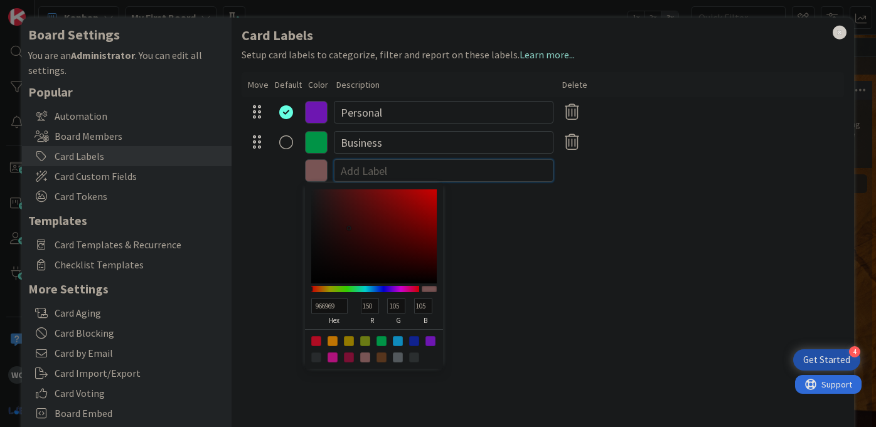
click at [363, 174] on input at bounding box center [444, 170] width 220 height 23
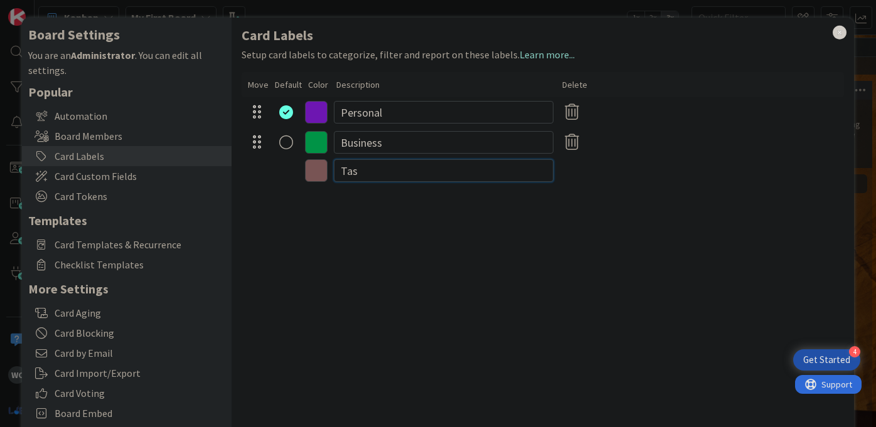
type input "Task"
click at [282, 171] on div "radio" at bounding box center [286, 173] width 14 height 14
click at [846, 38] on icon at bounding box center [840, 33] width 16 height 18
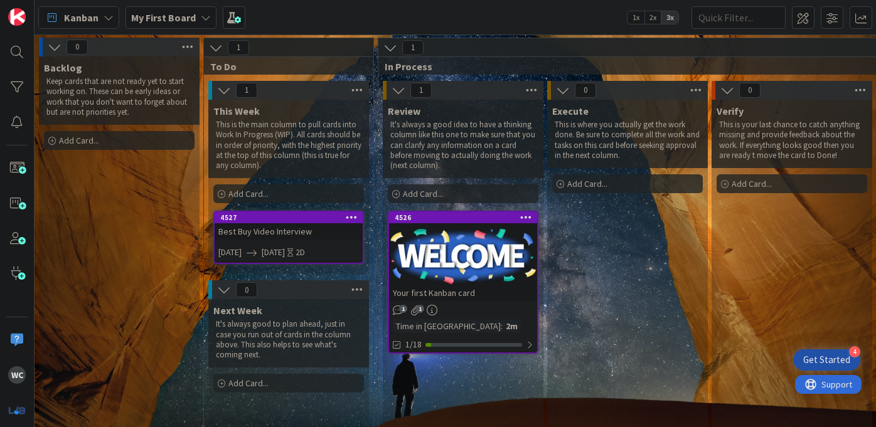
click at [163, 148] on div "Add Card..." at bounding box center [119, 140] width 151 height 19
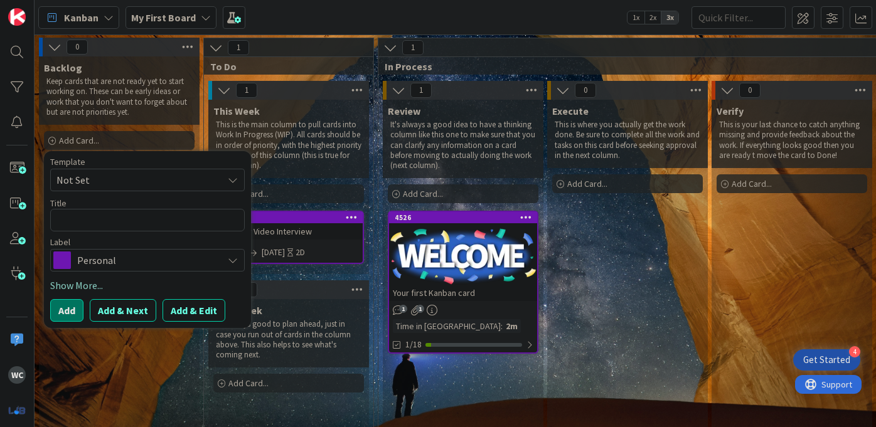
click at [155, 262] on span "Personal" at bounding box center [146, 261] width 139 height 18
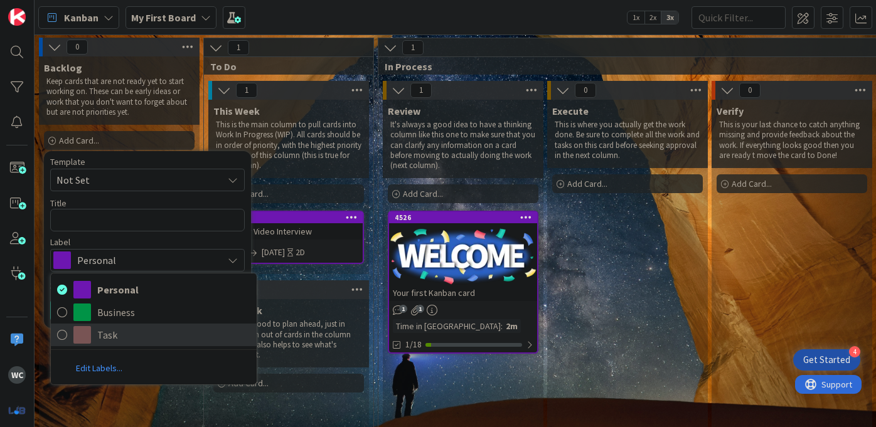
click at [144, 339] on span "Task" at bounding box center [173, 335] width 153 height 19
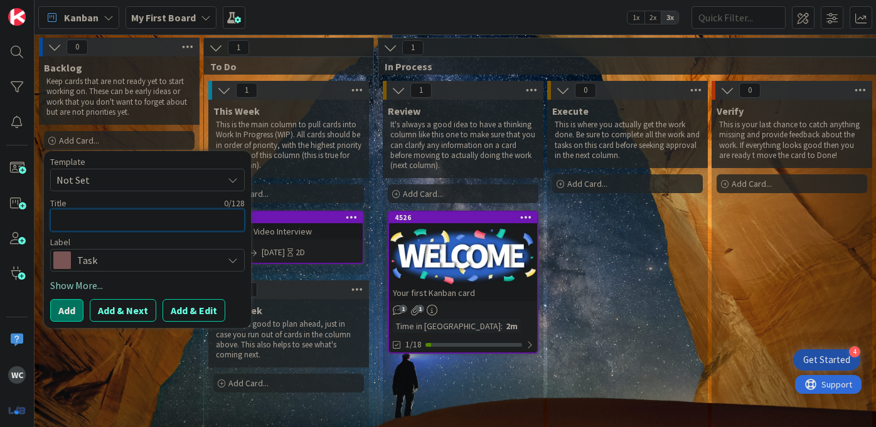
click at [96, 216] on textarea at bounding box center [147, 220] width 195 height 23
type textarea "x"
type textarea "A"
type textarea "x"
type textarea "Ap"
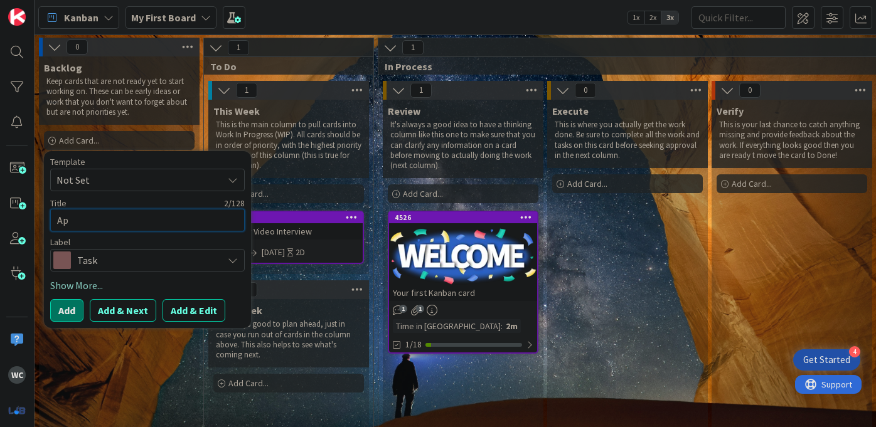
type textarea "x"
type textarea "Appl"
type textarea "x"
type textarea "Apply"
type textarea "x"
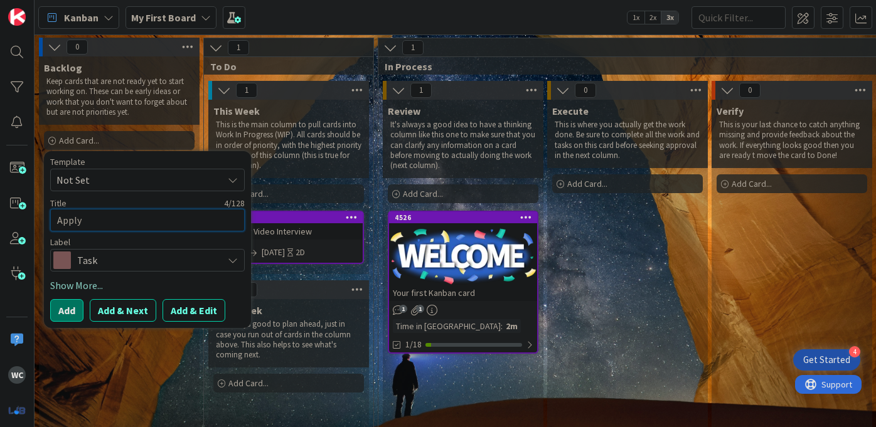
type textarea "Apply"
type textarea "x"
type textarea "Apply t"
type textarea "x"
type textarea "Apply to"
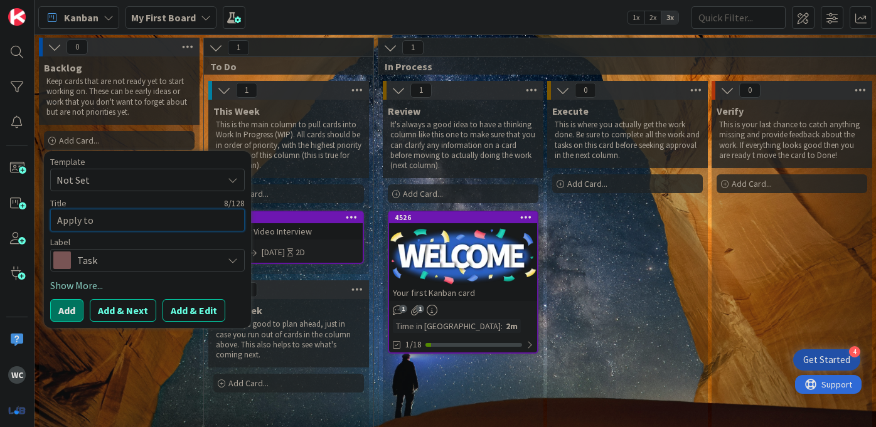
type textarea "x"
type textarea "Apply to"
type textarea "x"
type textarea "Apply to U"
type textarea "x"
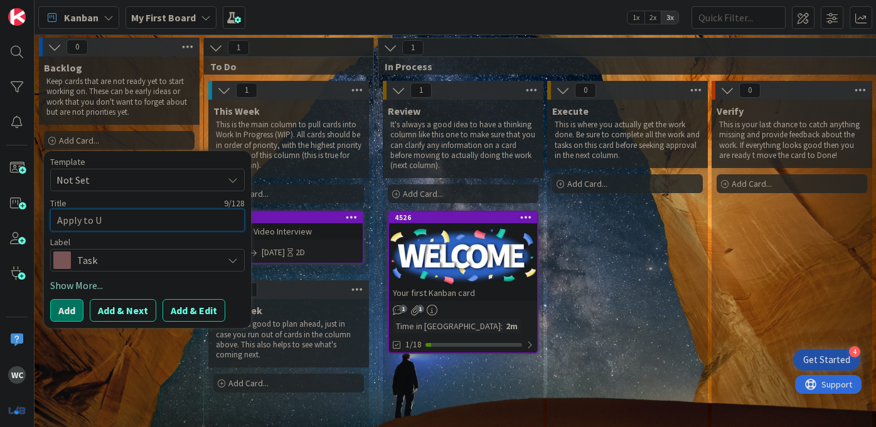
type textarea "Apply to [GEOGRAPHIC_DATA]"
type textarea "x"
type textarea "Apply to USC"
type textarea "x"
type textarea "Apply to USC"
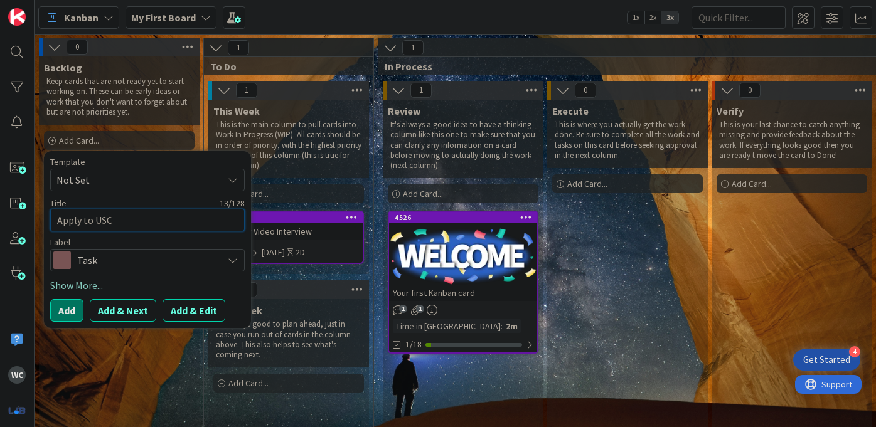
type textarea "x"
type textarea "Apply to USC z"
type textarea "x"
type textarea "Apply to USC zm"
type textarea "x"
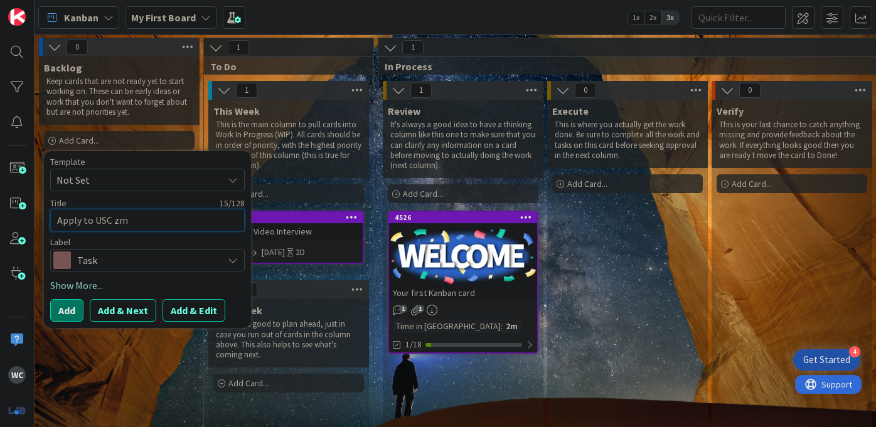
type textarea "Apply to USC zmS"
type textarea "x"
type textarea "Apply to USC zm"
type textarea "x"
type textarea "Apply to USC z"
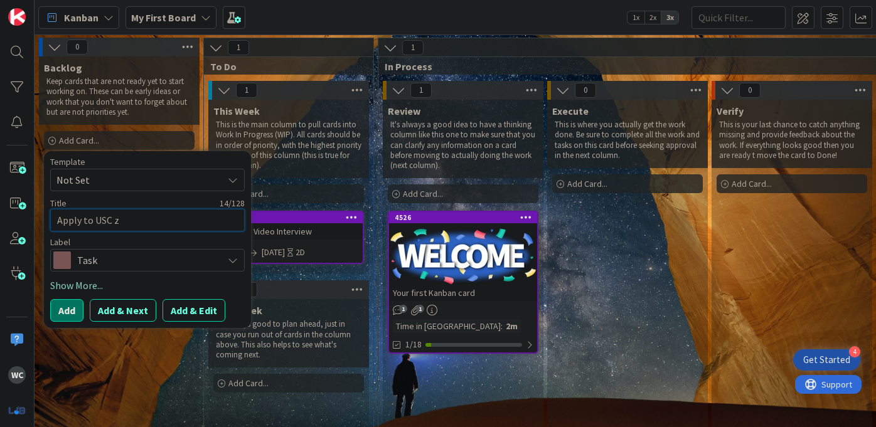
type textarea "x"
type textarea "Apply to USC"
type textarea "x"
type textarea "Apply to USC <"
type textarea "x"
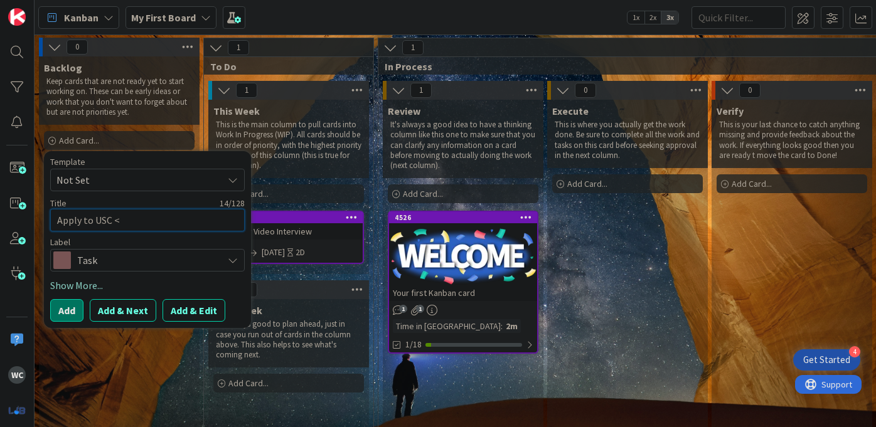
type textarea "Apply to USC <S"
type textarea "x"
type textarea "Apply to USC <"
type textarea "x"
type textarea "Apply to USC"
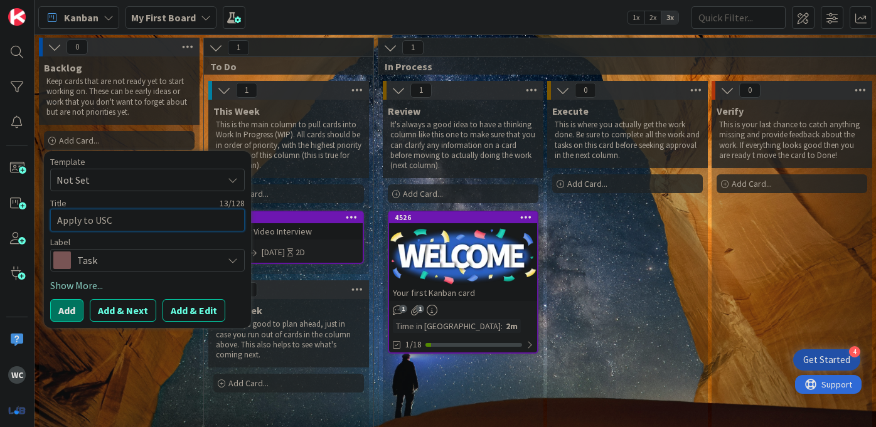
type textarea "x"
type textarea "Apply to USC M"
type textarea "x"
type textarea "Apply to USC MS"
type textarea "x"
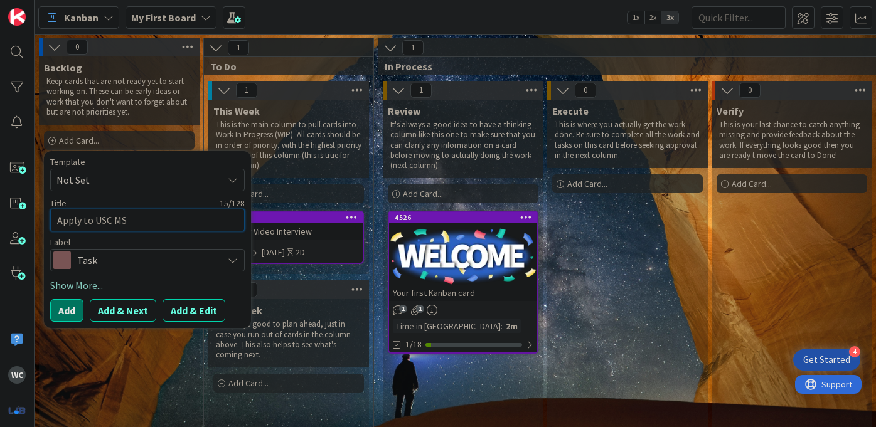
type textarea "Apply to USC MSB"
type textarea "x"
type textarea "Apply to USC MSBD"
type textarea "x"
type textarea "Apply to USC MSB"
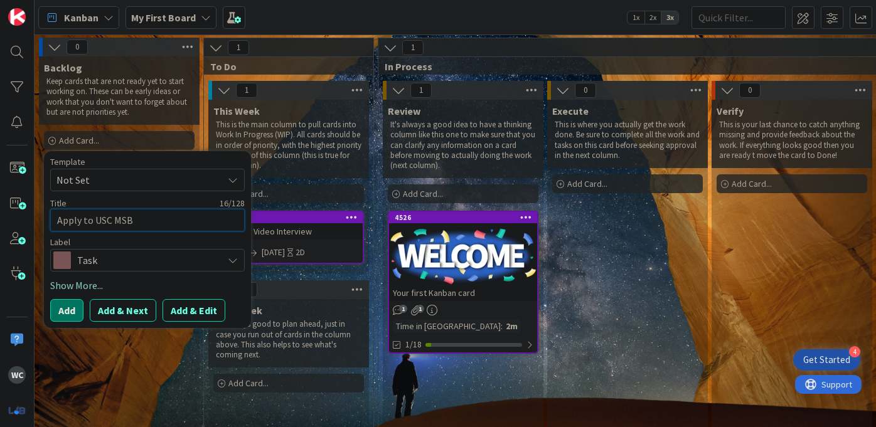
type textarea "x"
type textarea "Apply to USC MS"
type textarea "x"
type textarea "Apply to USC MSI"
type textarea "x"
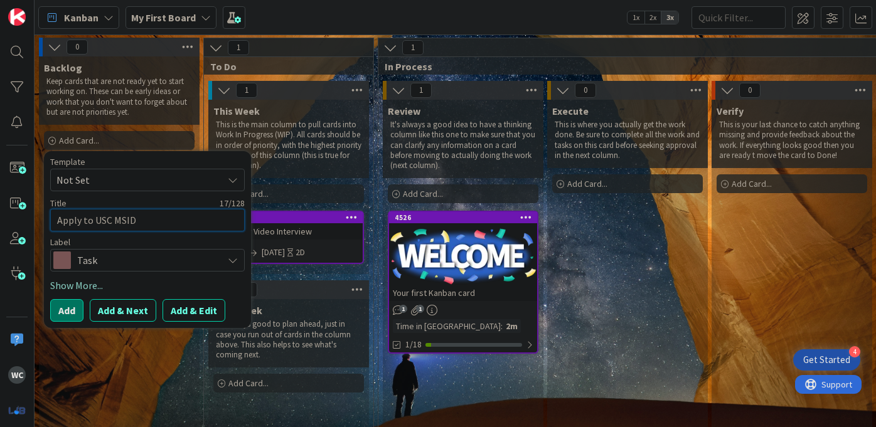
type textarea "Apply to USC MSID"
type textarea "x"
type textarea "Apply to USC MSIDB"
type textarea "x"
type textarea "Apply to USC MSIDBT"
